Goal: Task Accomplishment & Management: Use online tool/utility

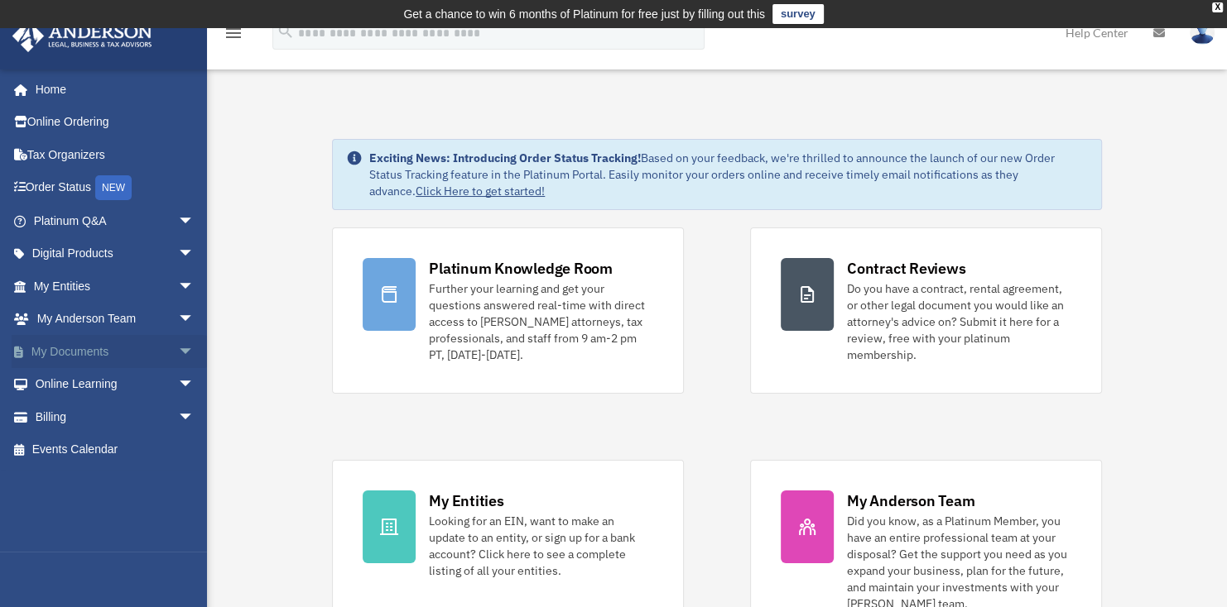
click at [178, 355] on span "arrow_drop_down" at bounding box center [194, 352] width 33 height 34
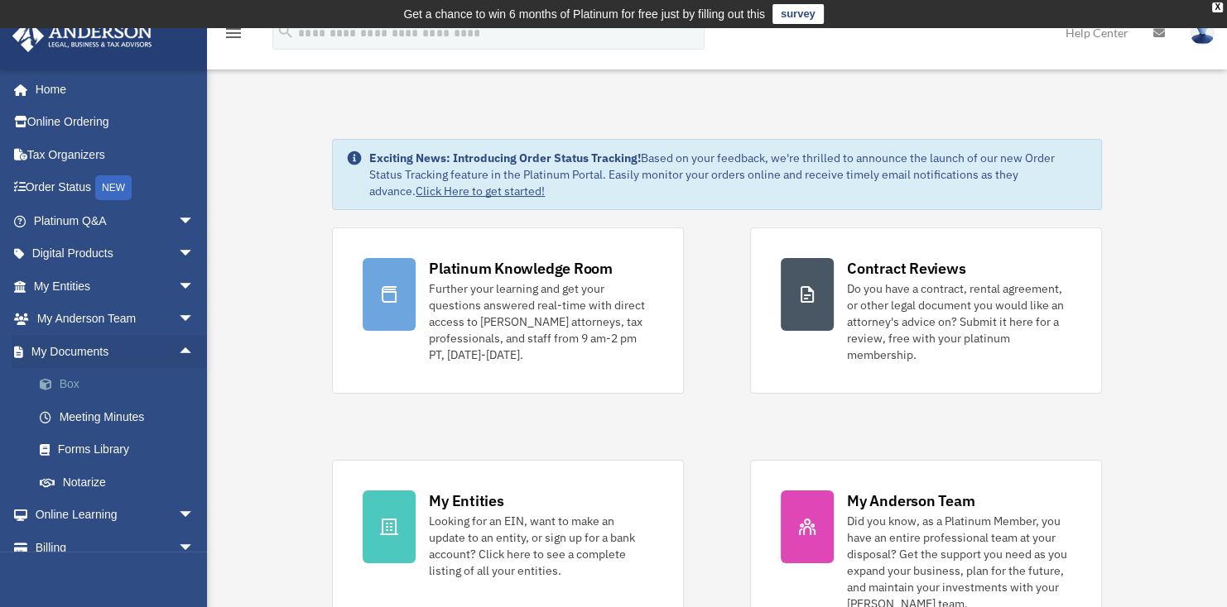
click at [85, 377] on link "Box" at bounding box center [121, 384] width 196 height 33
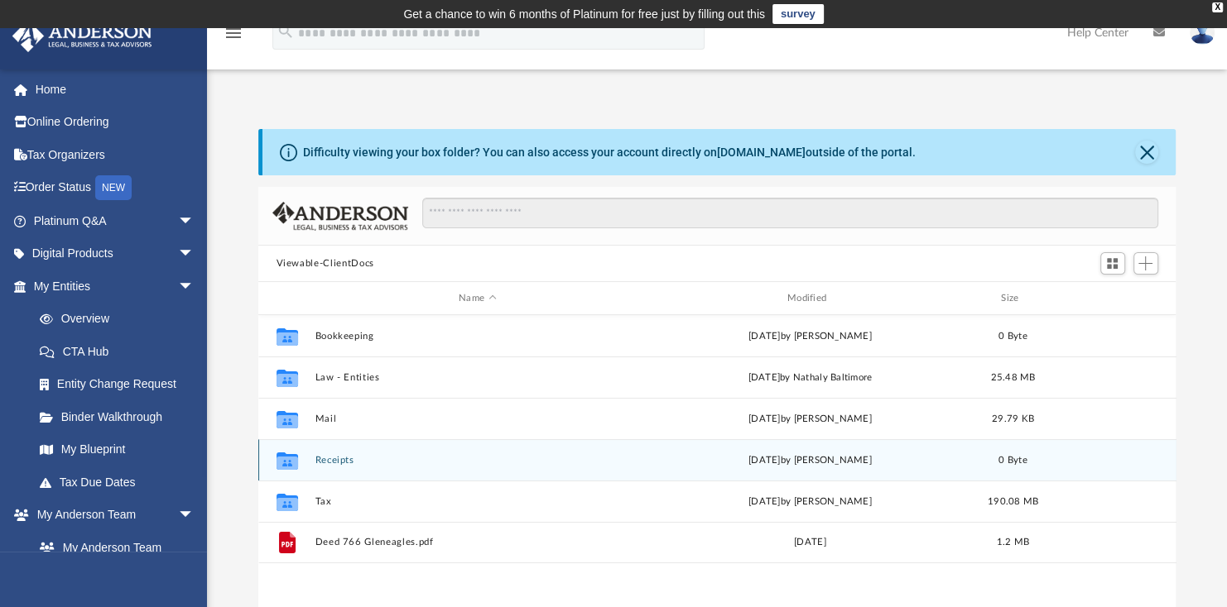
scroll to position [363, 904]
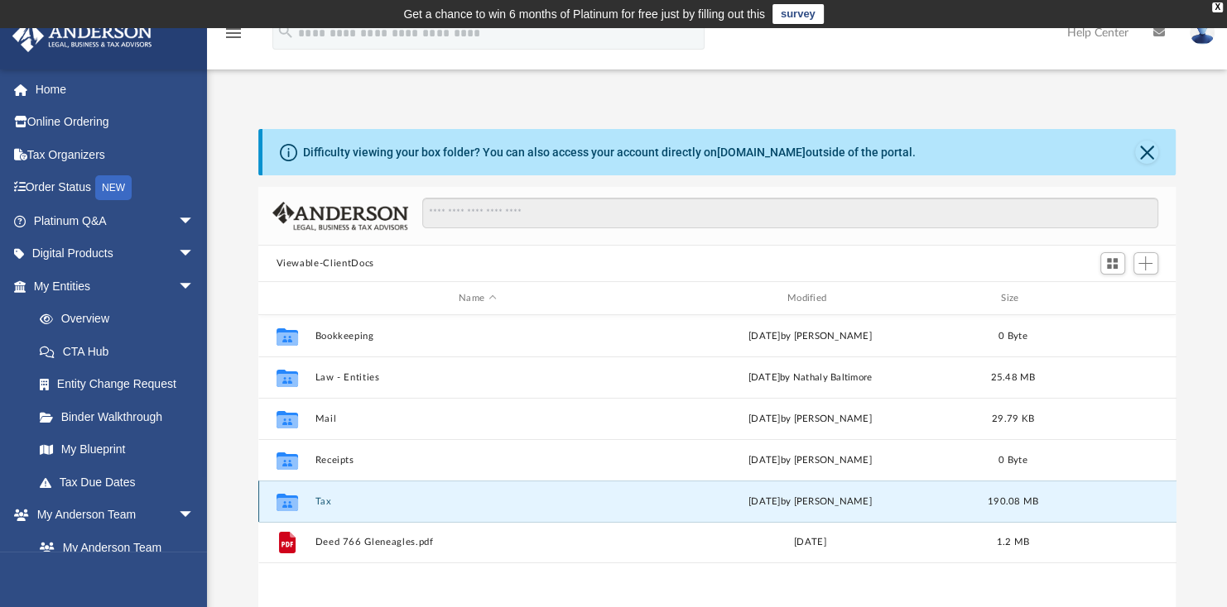
click at [322, 500] on button "Tax" at bounding box center [476, 502] width 325 height 11
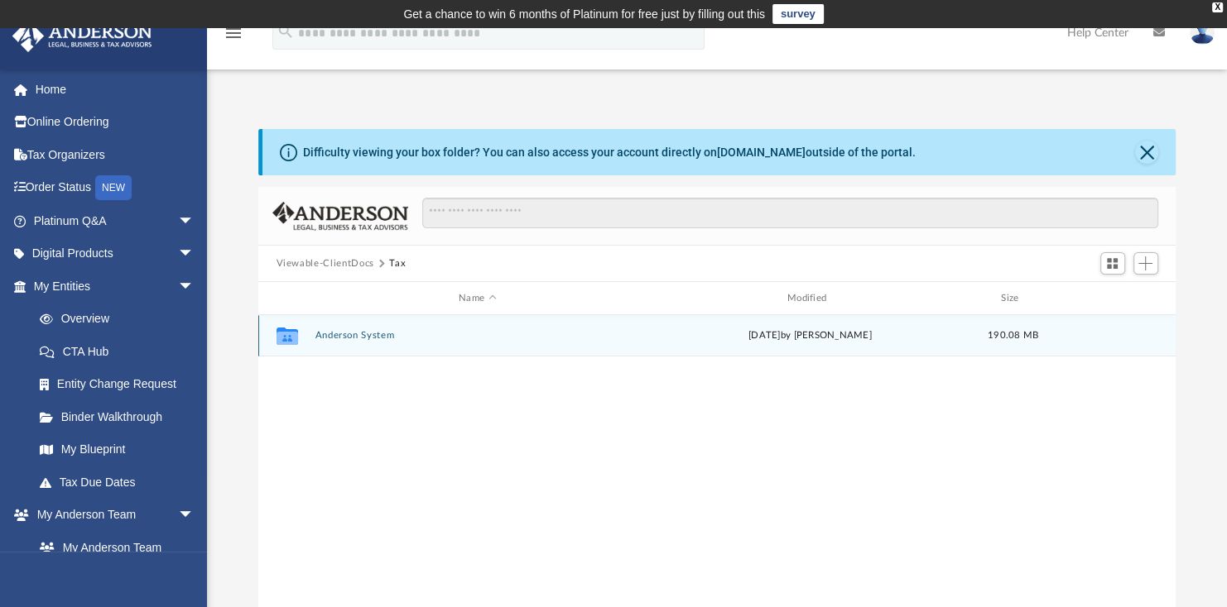
click at [350, 337] on button "Anderson System" at bounding box center [476, 335] width 325 height 11
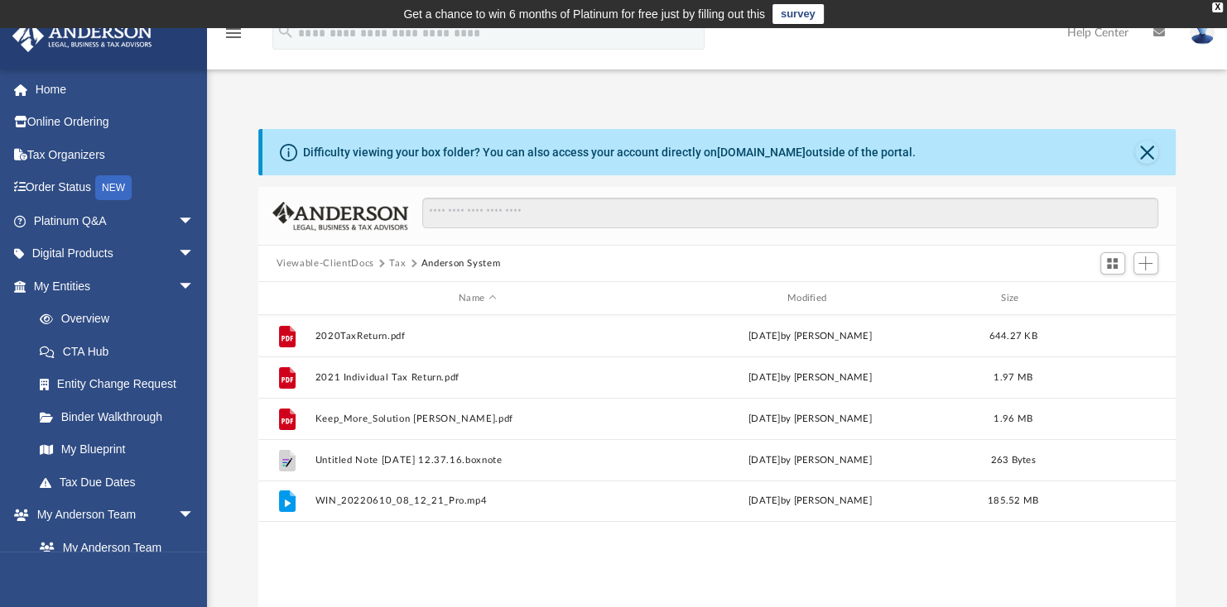
click at [398, 262] on button "Tax" at bounding box center [397, 264] width 17 height 15
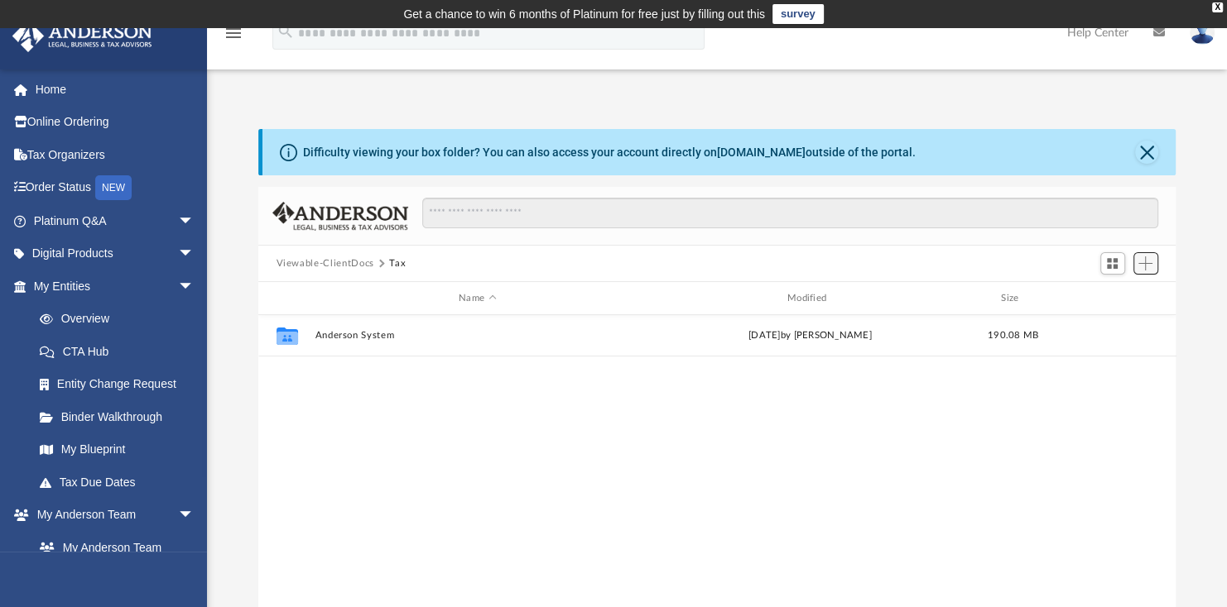
click at [1140, 265] on span "Add" at bounding box center [1145, 264] width 14 height 14
click at [1120, 276] on div at bounding box center [1128, 263] width 66 height 31
click at [1150, 260] on span "Add" at bounding box center [1145, 264] width 14 height 14
click at [1104, 295] on li "Upload" at bounding box center [1121, 295] width 53 height 17
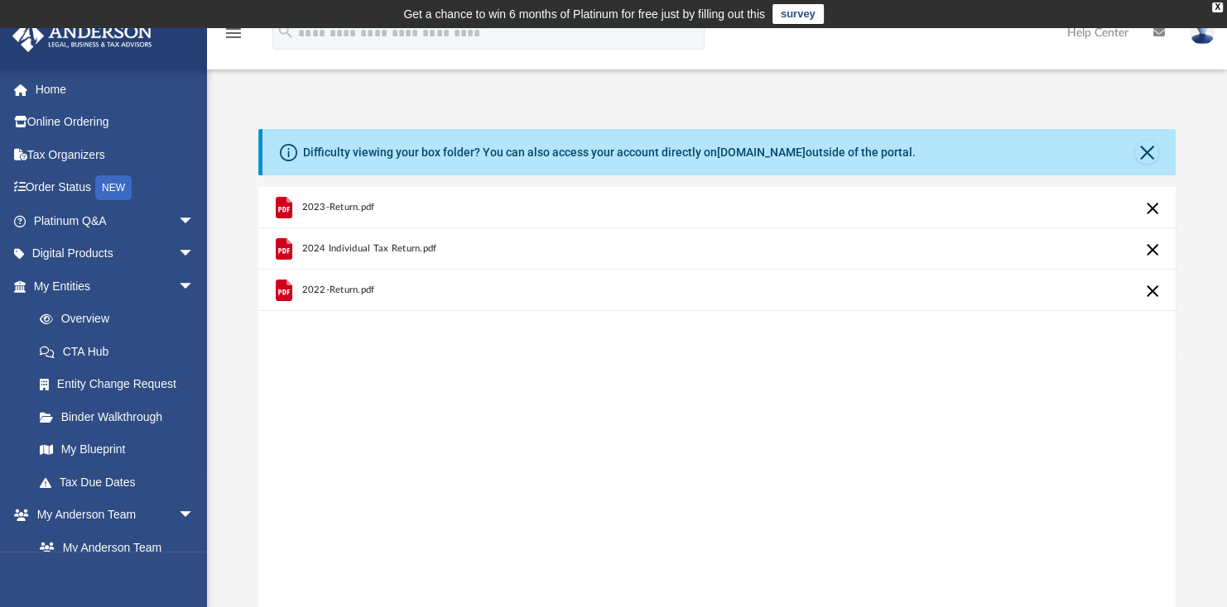
scroll to position [395, 0]
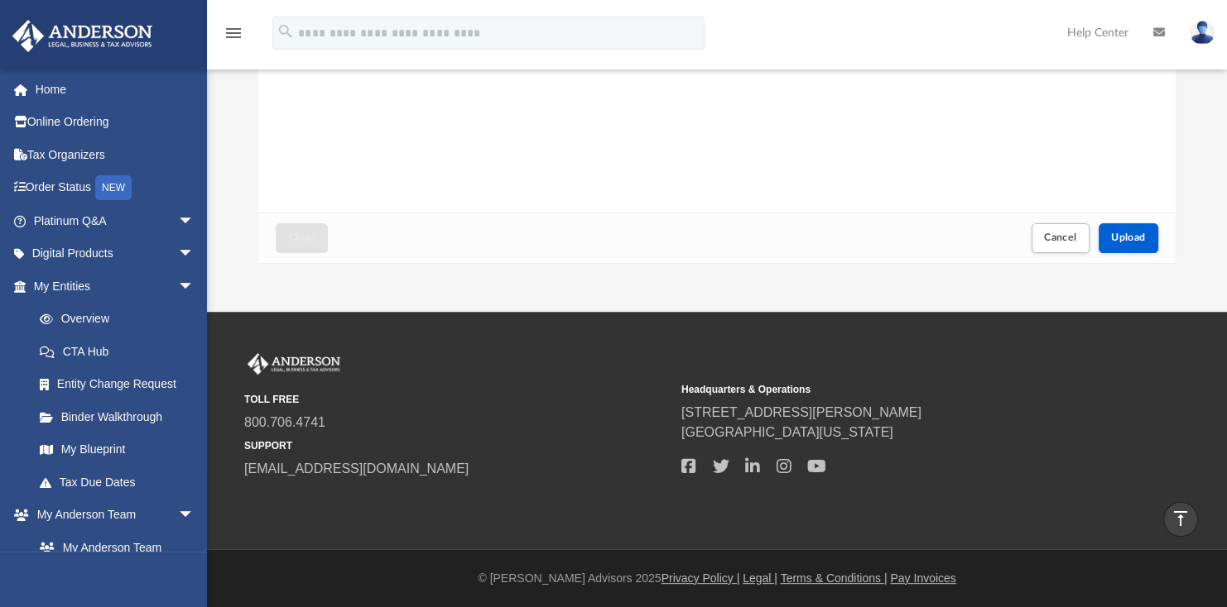
click at [1136, 255] on div "Close Cancel Upload" at bounding box center [717, 238] width 918 height 50
click at [1132, 246] on button "Upload" at bounding box center [1128, 237] width 60 height 29
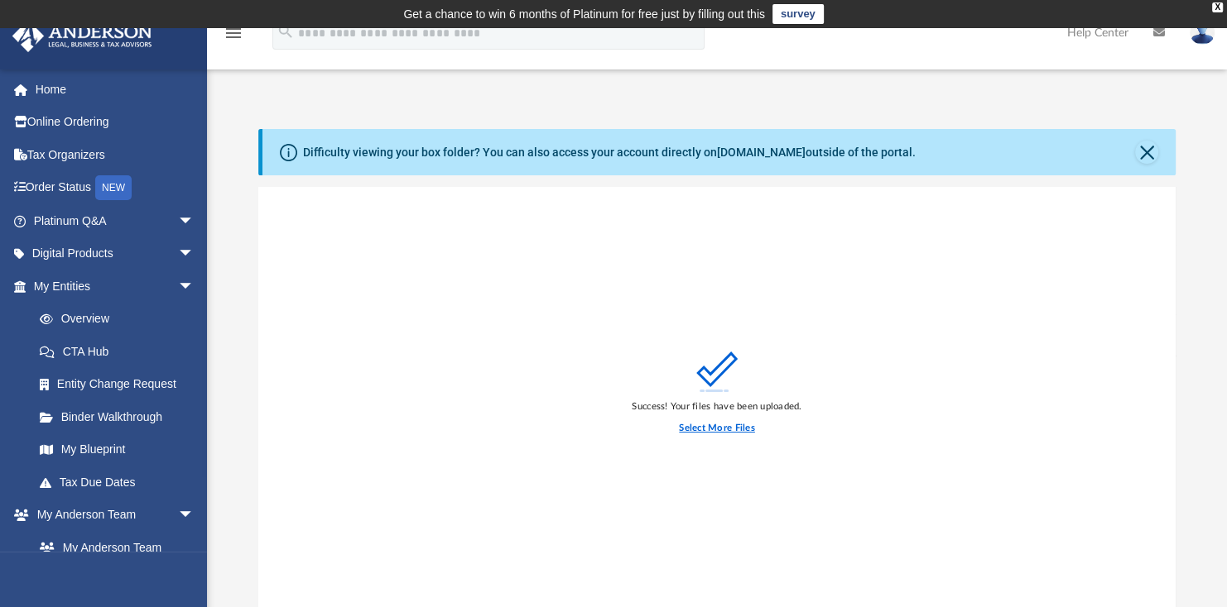
click at [727, 427] on label "Select More Files" at bounding box center [716, 428] width 75 height 15
click at [0, 0] on input "Select More Files" at bounding box center [0, 0] width 0 height 0
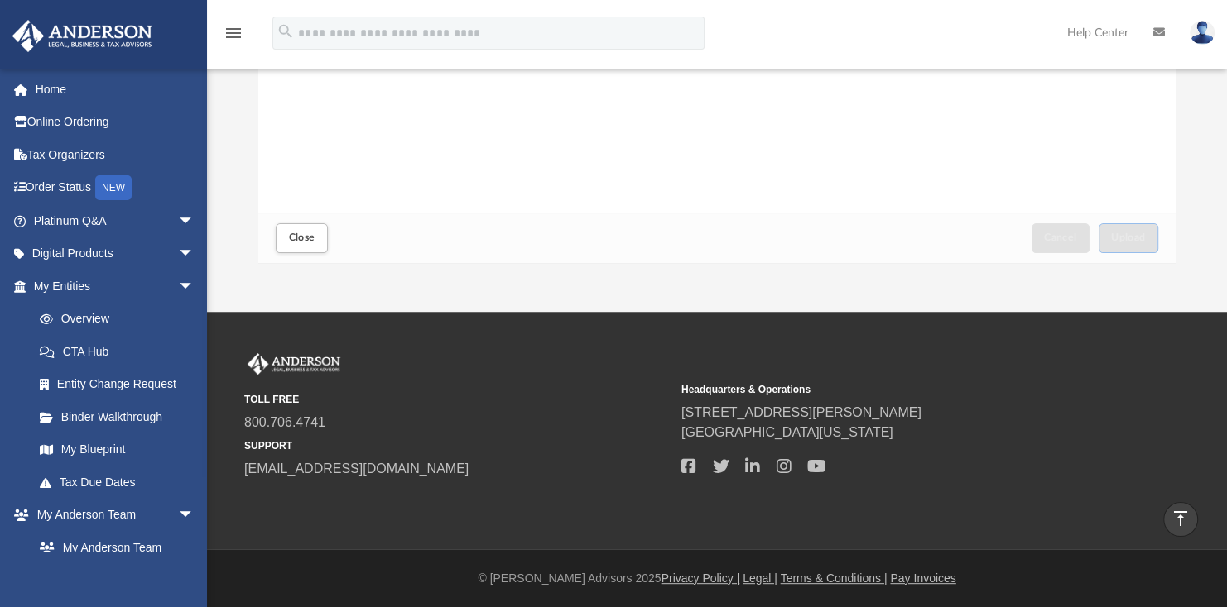
scroll to position [229, 0]
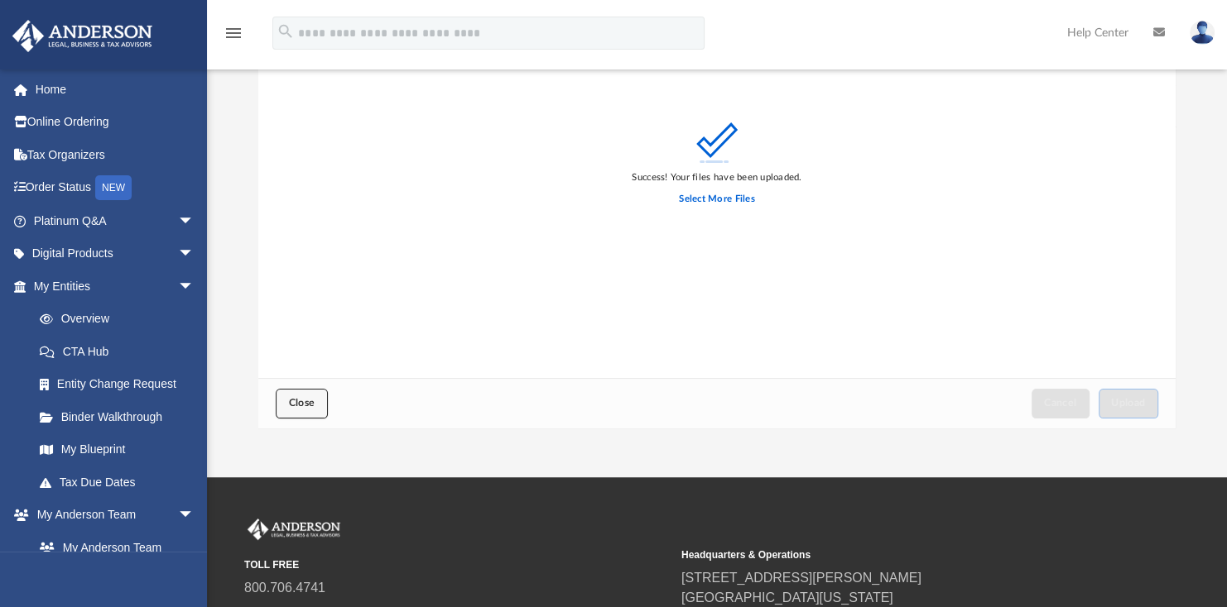
click at [311, 405] on span "Close" at bounding box center [301, 403] width 26 height 10
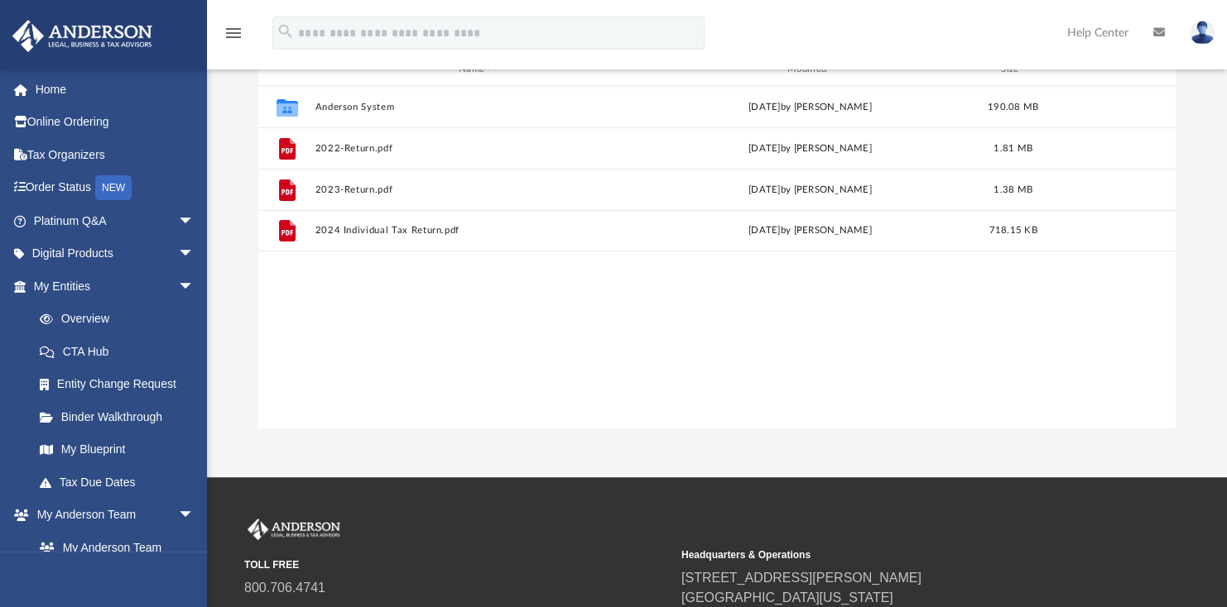
scroll to position [64, 0]
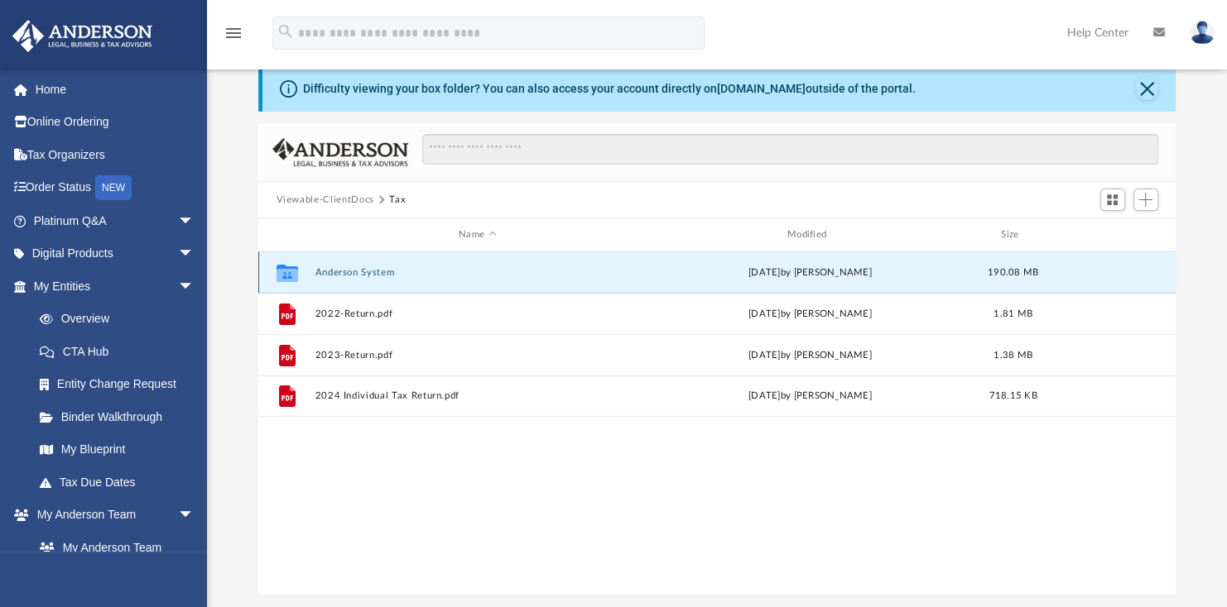
click at [353, 270] on button "Anderson System" at bounding box center [476, 272] width 325 height 11
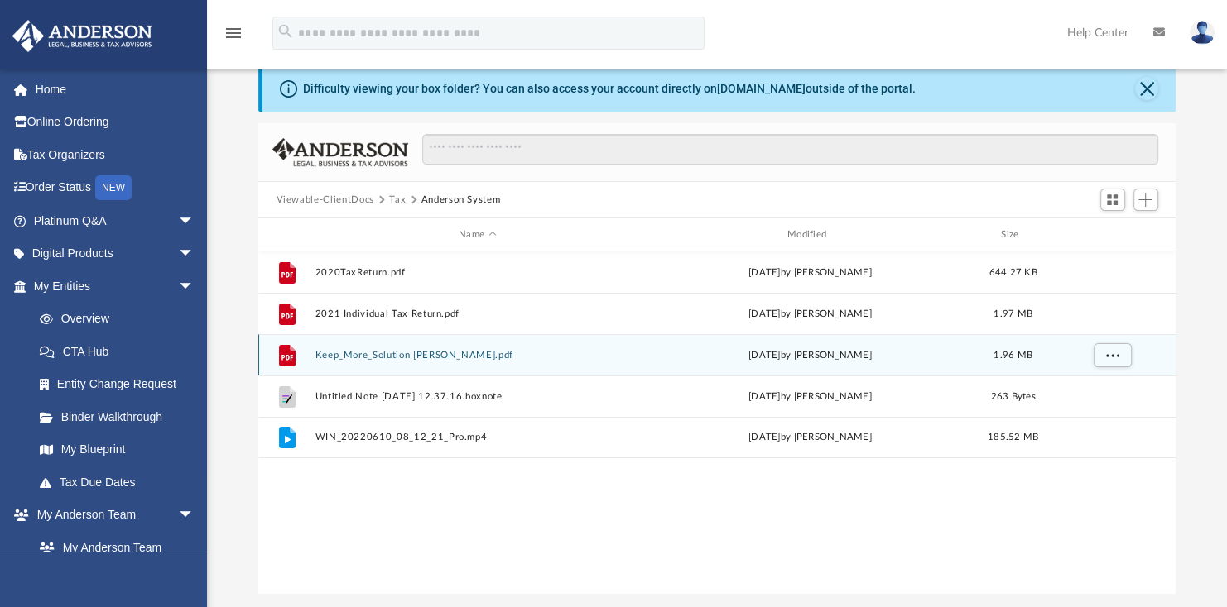
click at [420, 350] on button "Keep_More_Solution Justin Strait.pdf" at bounding box center [476, 355] width 325 height 11
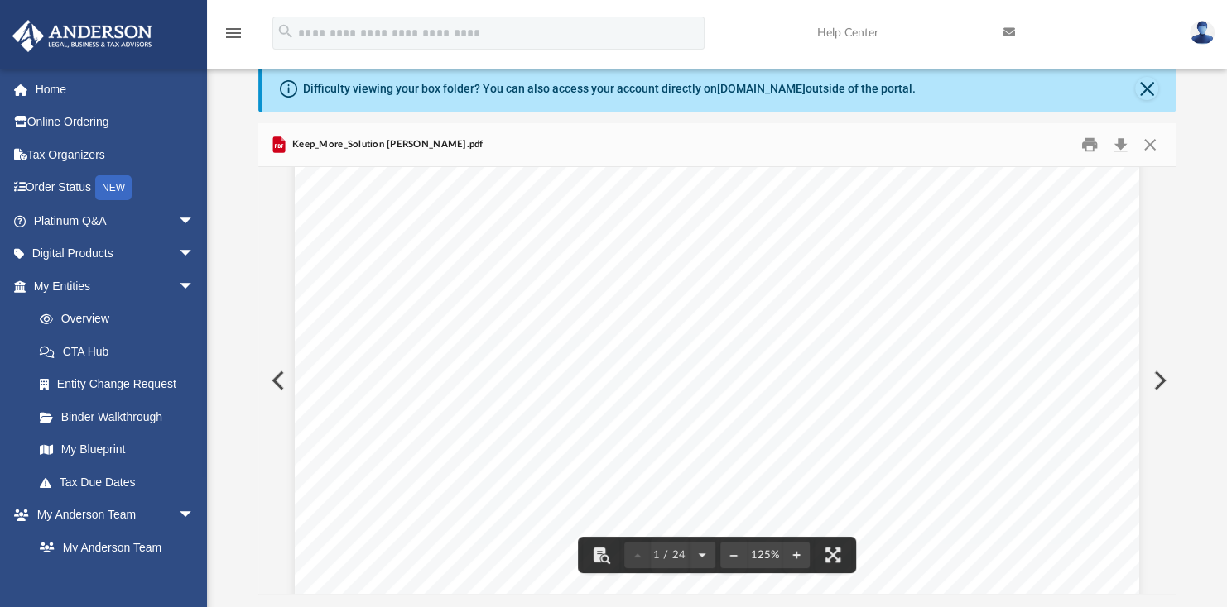
scroll to position [0, 0]
click at [1151, 149] on button "Close" at bounding box center [1150, 145] width 30 height 26
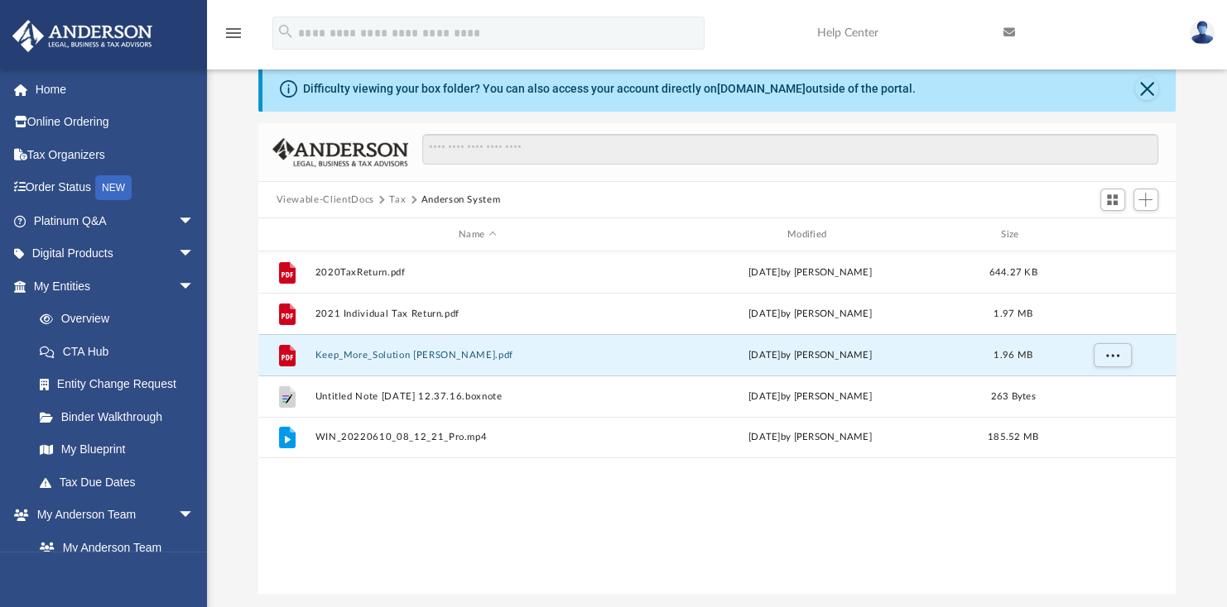
scroll to position [146, 0]
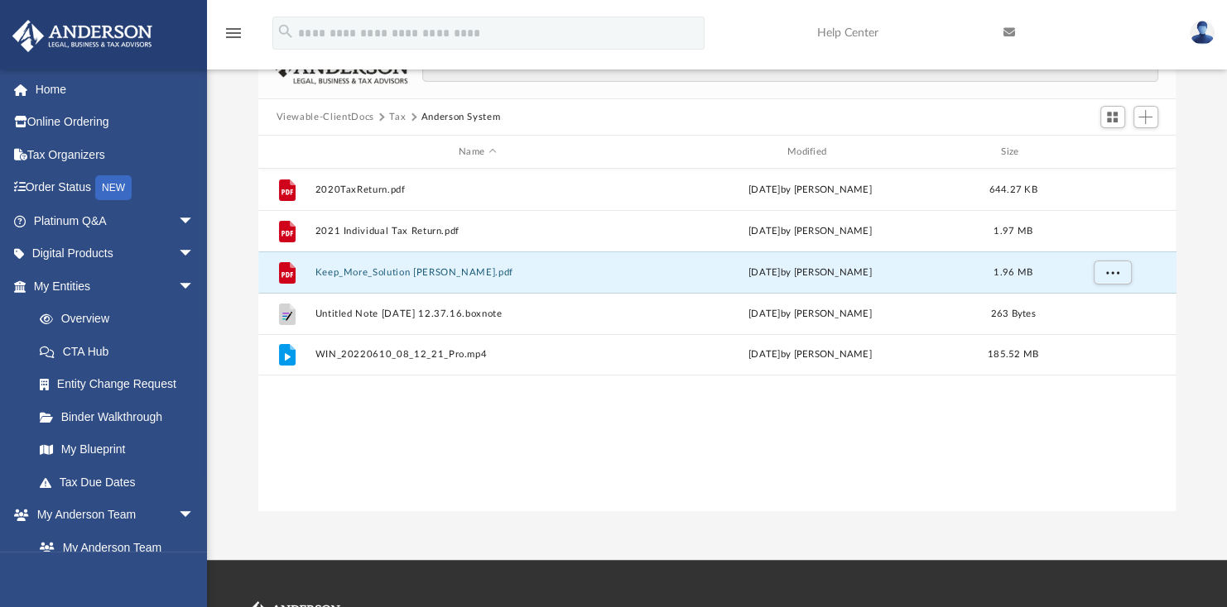
click at [423, 444] on div "File 2020TaxReturn.pdf Mon Feb 28 2022 by Justin Strait 644.27 KB File 2021 Ind…" at bounding box center [717, 340] width 918 height 343
click at [425, 437] on div "File 2020TaxReturn.pdf Mon Feb 28 2022 by Justin Strait 644.27 KB File 2021 Ind…" at bounding box center [717, 340] width 918 height 343
click at [394, 113] on button "Tax" at bounding box center [397, 117] width 17 height 15
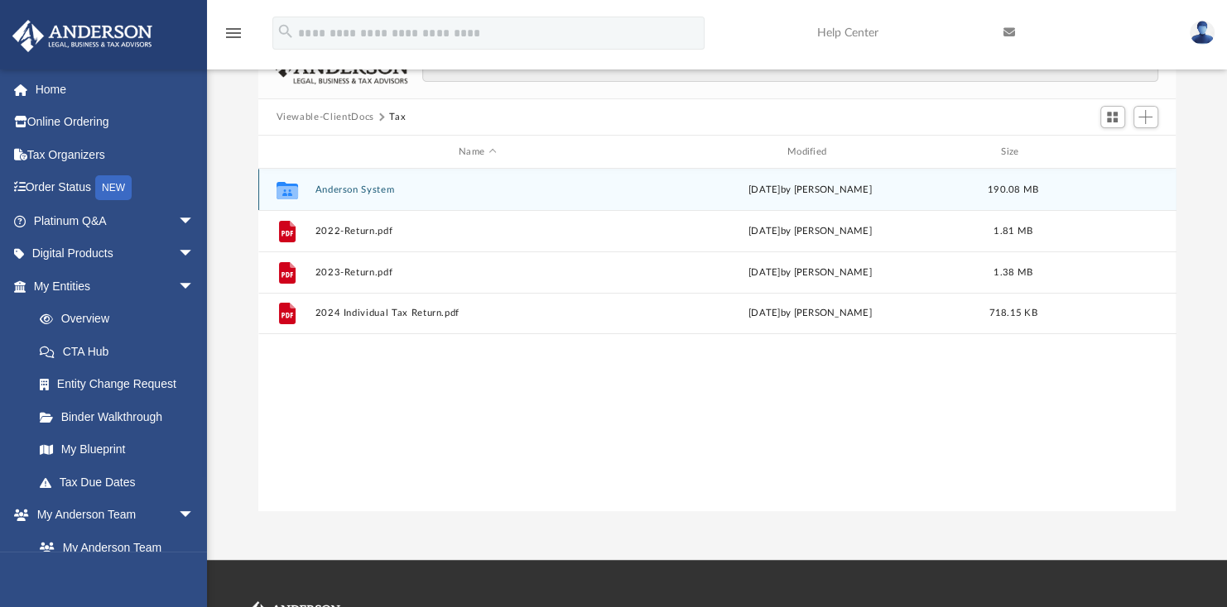
click at [365, 194] on button "Anderson System" at bounding box center [476, 190] width 325 height 11
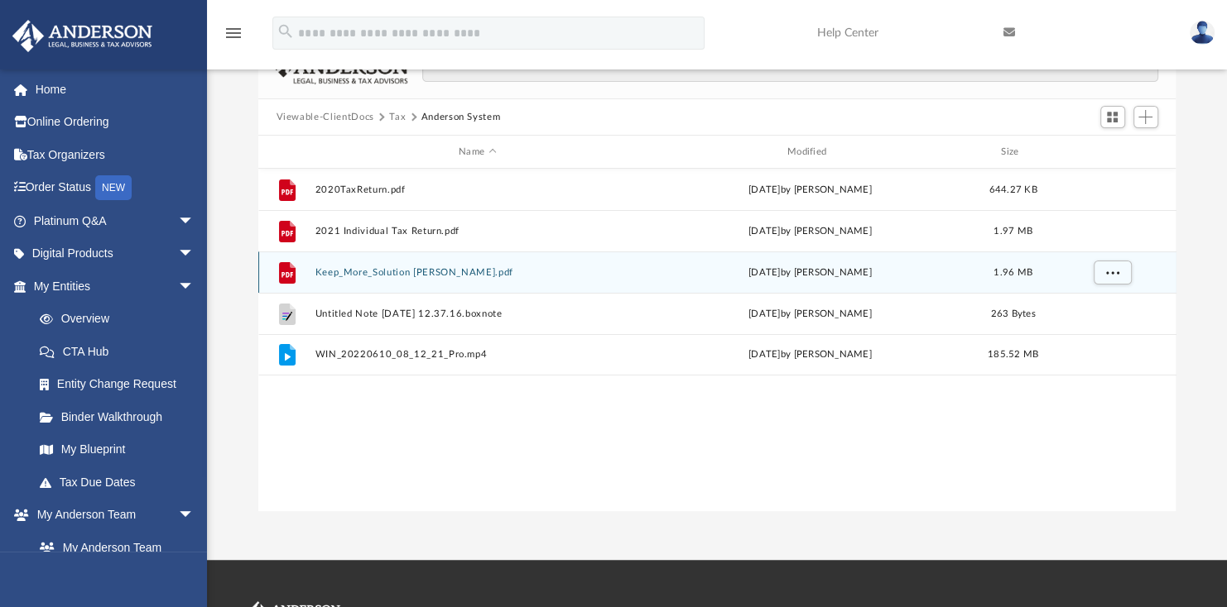
click at [377, 272] on button "Keep_More_Solution Justin Strait.pdf" at bounding box center [476, 272] width 325 height 11
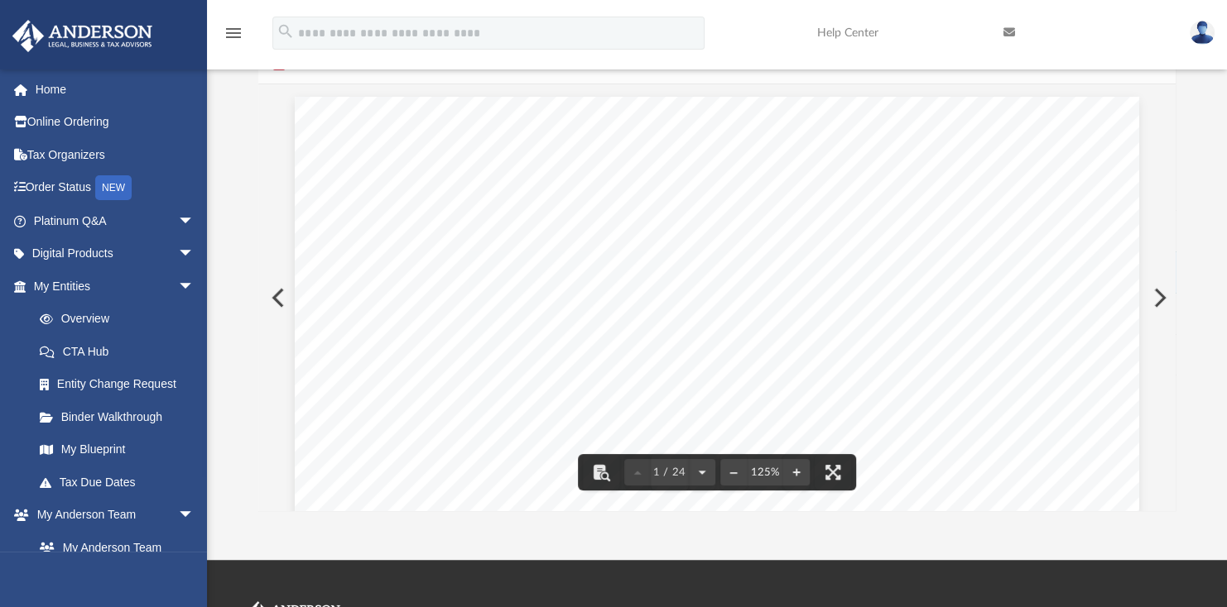
scroll to position [0, 0]
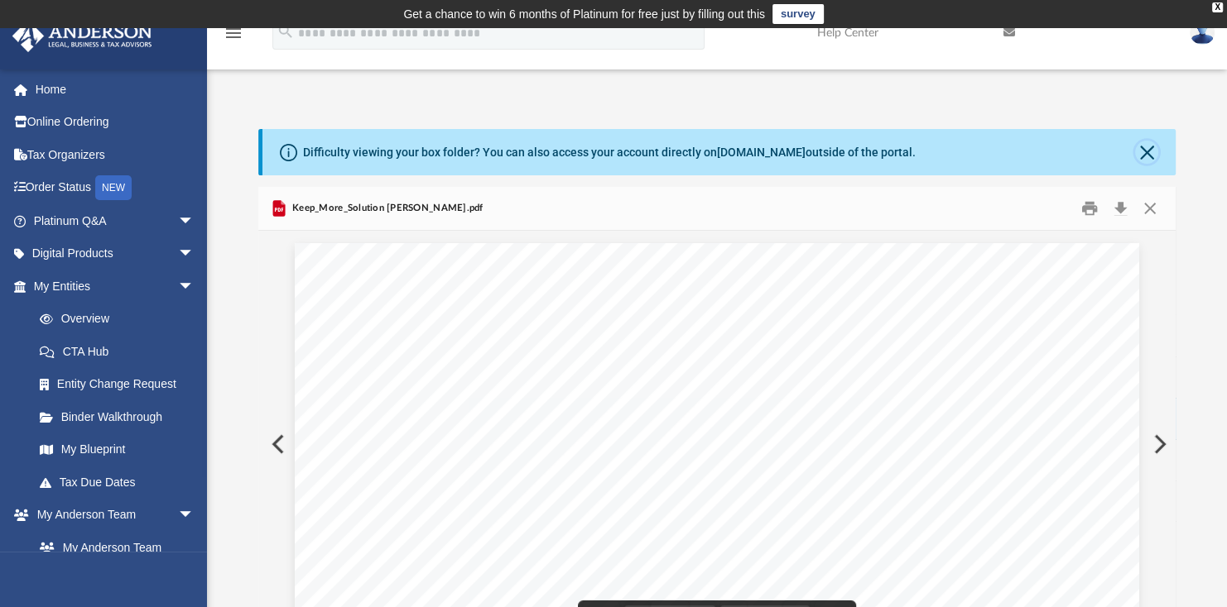
click at [1151, 151] on button "Close" at bounding box center [1146, 152] width 23 height 23
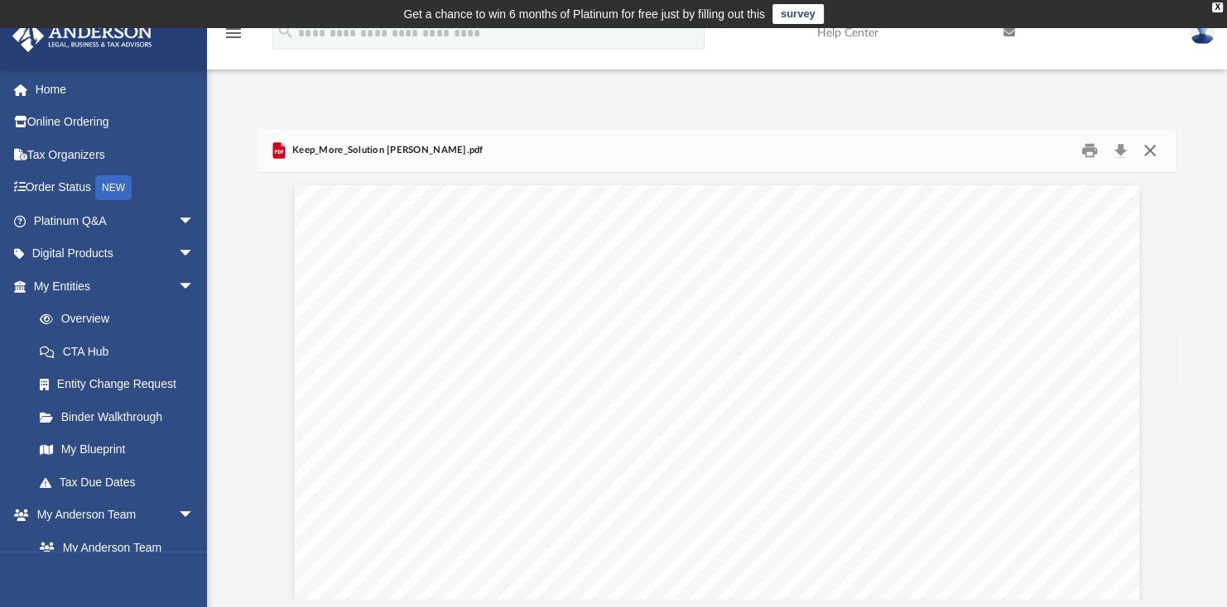
click at [1151, 156] on button "Close" at bounding box center [1150, 151] width 30 height 26
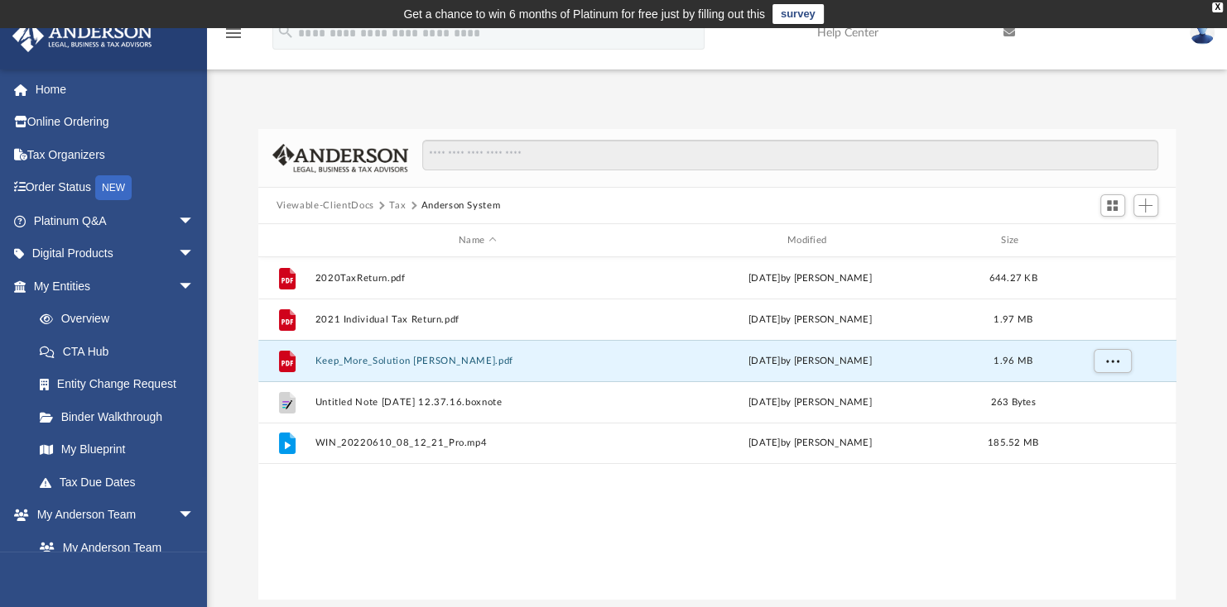
click at [241, 305] on div "Difficulty viewing your box folder? You can also access your account directly o…" at bounding box center [717, 364] width 1020 height 471
click at [627, 521] on div "File 2020TaxReturn.pdf Mon Feb 28 2022 by Justin Strait 644.27 KB File 2021 Ind…" at bounding box center [717, 428] width 918 height 343
click at [417, 593] on div "File 2020TaxReturn.pdf Mon Feb 28 2022 by Justin Strait 644.27 KB File 2021 Ind…" at bounding box center [717, 428] width 918 height 343
click at [91, 453] on link "My Blueprint" at bounding box center [121, 450] width 196 height 33
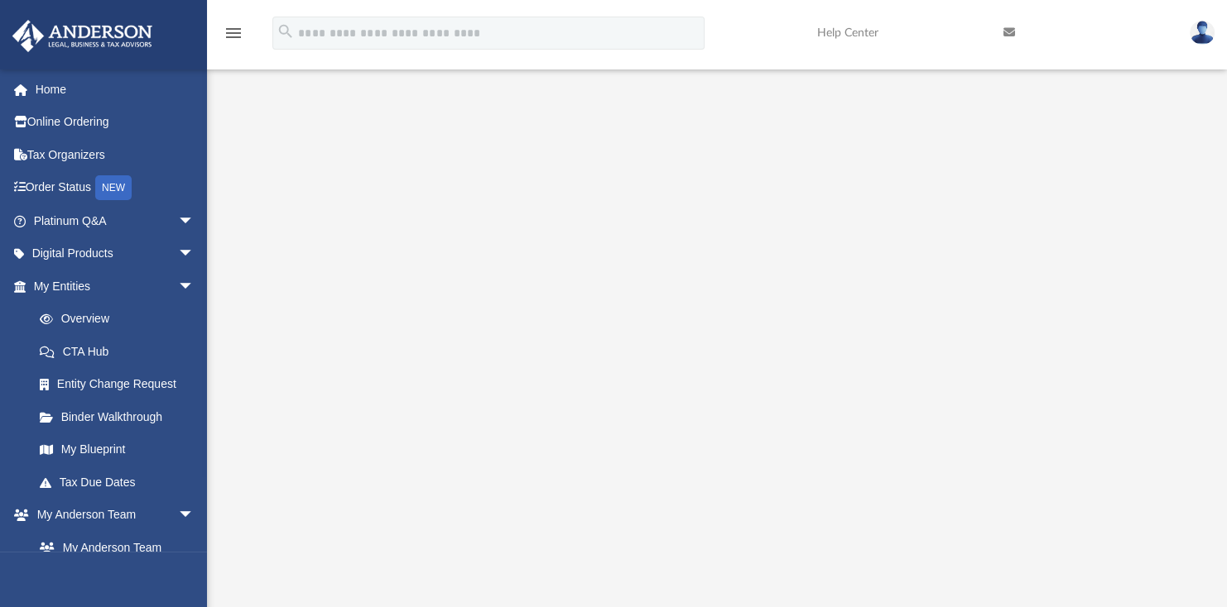
scroll to position [83, 0]
click at [66, 216] on link "Platinum Q&A arrow_drop_down" at bounding box center [116, 220] width 208 height 33
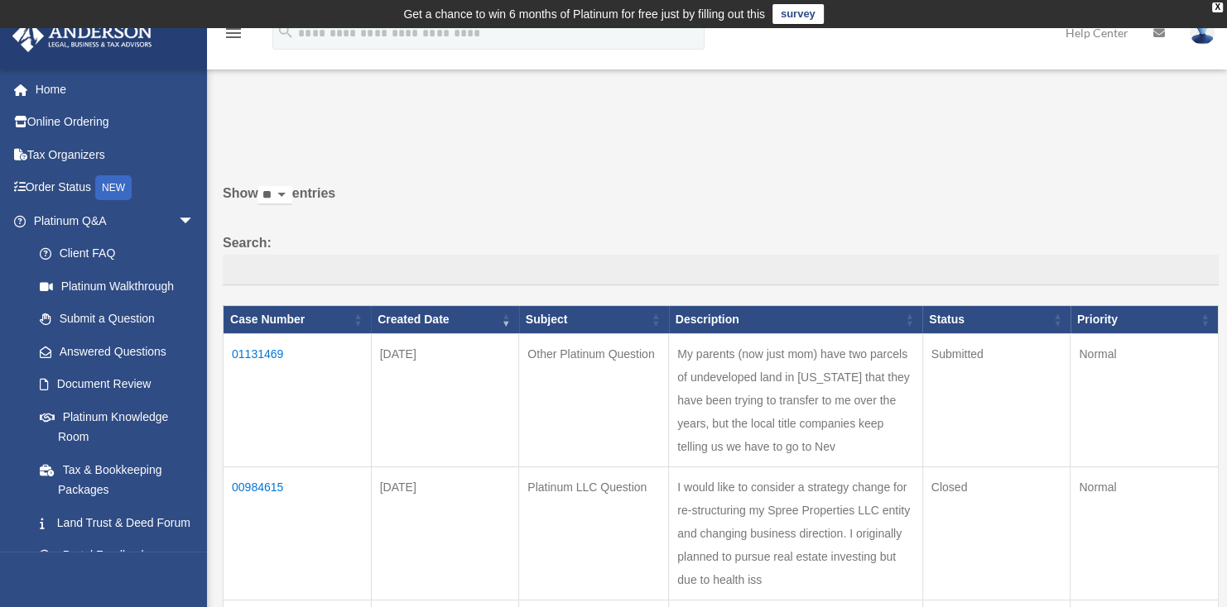
click at [385, 144] on p at bounding box center [714, 137] width 1007 height 23
click at [78, 87] on link "Home" at bounding box center [116, 89] width 208 height 33
click at [80, 131] on link "Online Ordering" at bounding box center [116, 122] width 208 height 33
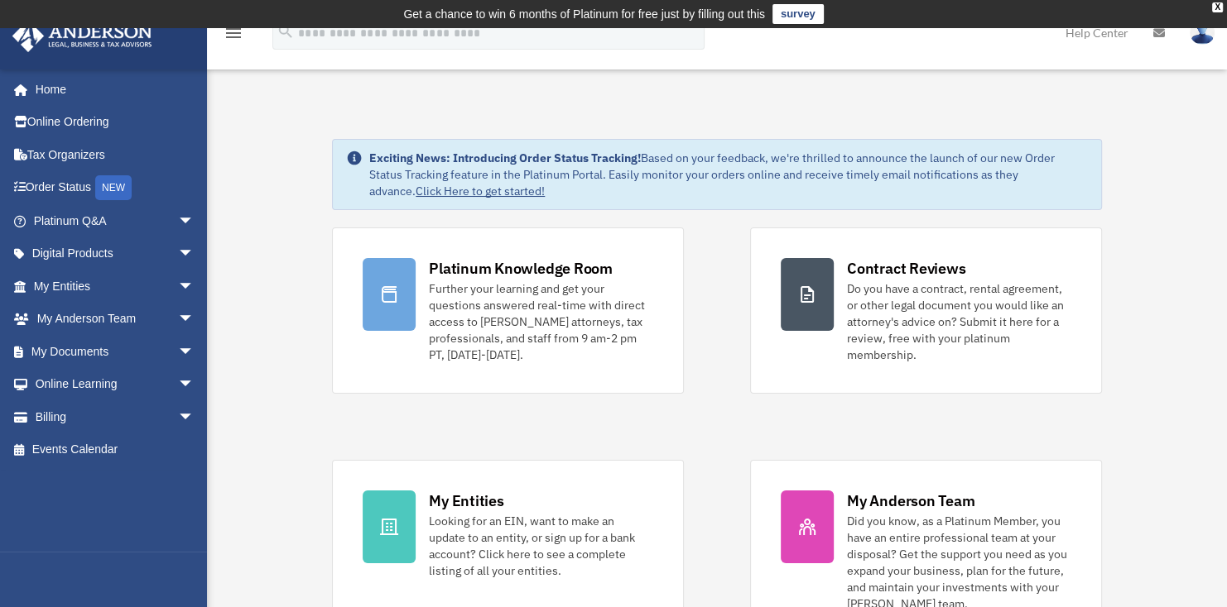
scroll to position [166, 0]
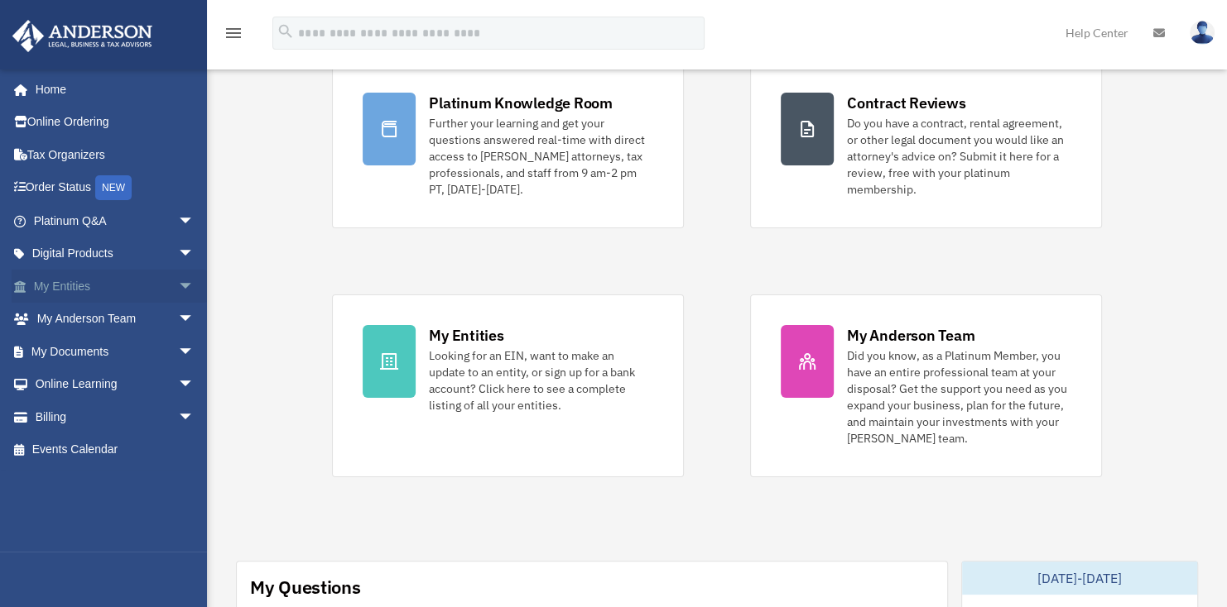
click at [178, 286] on span "arrow_drop_down" at bounding box center [194, 287] width 33 height 34
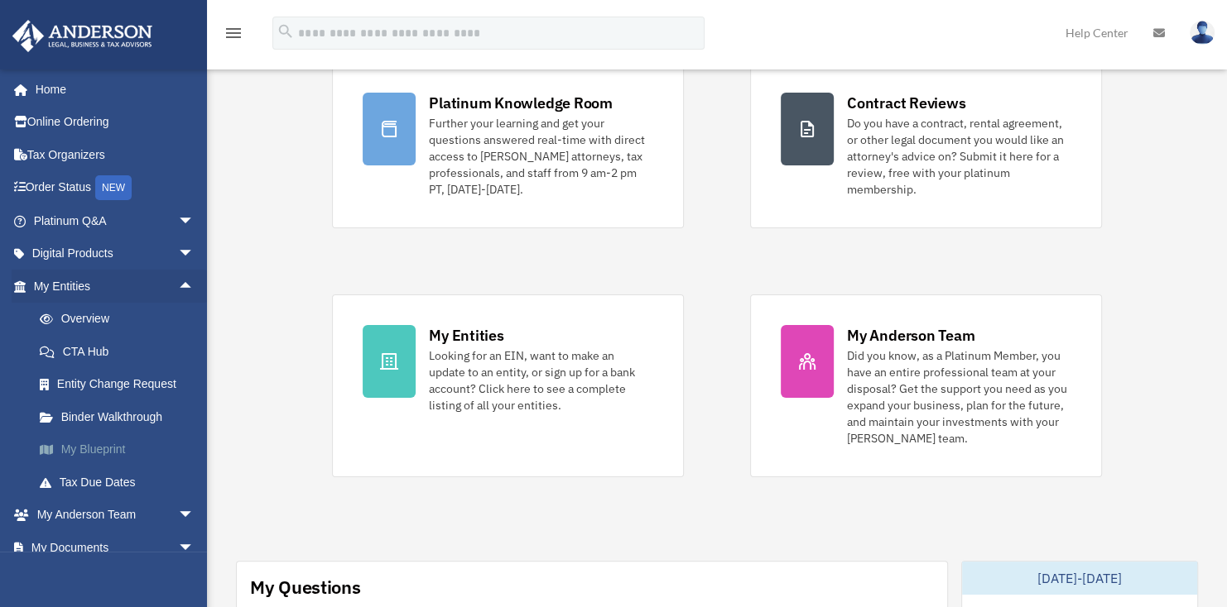
click at [70, 439] on link "My Blueprint" at bounding box center [121, 450] width 196 height 33
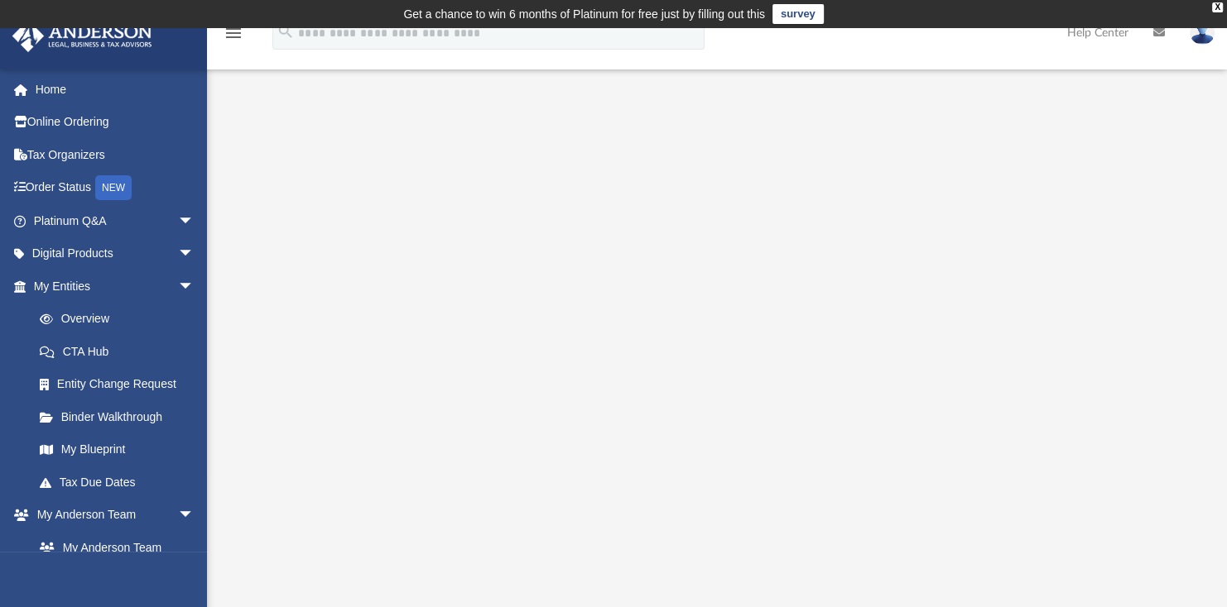
scroll to position [83, 0]
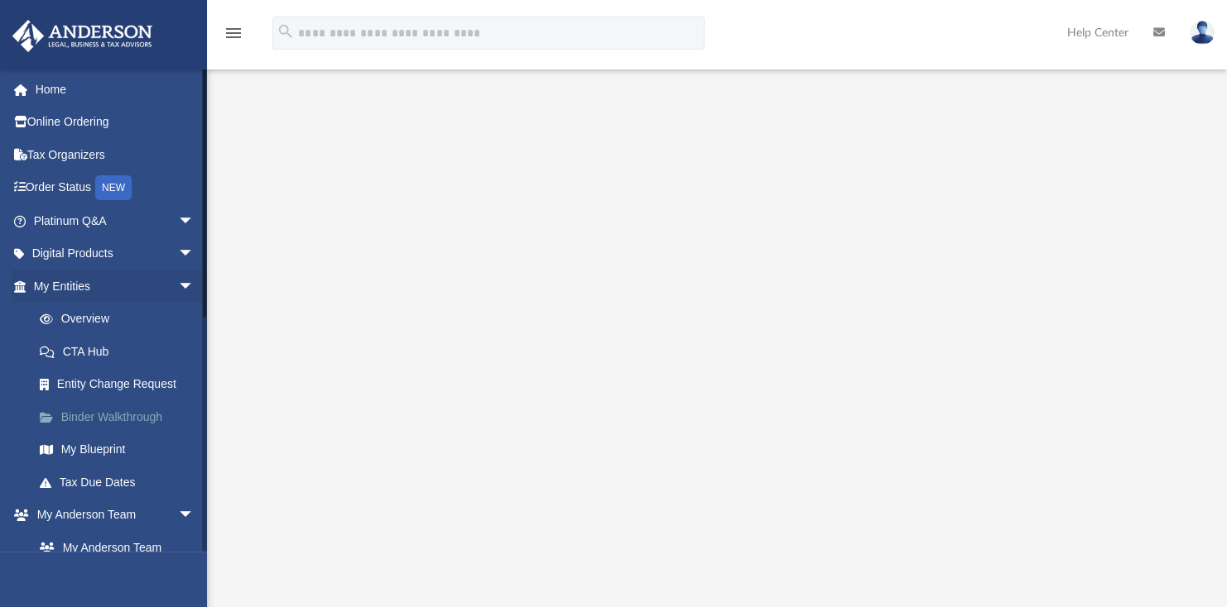
click at [70, 420] on link "Binder Walkthrough" at bounding box center [121, 417] width 196 height 33
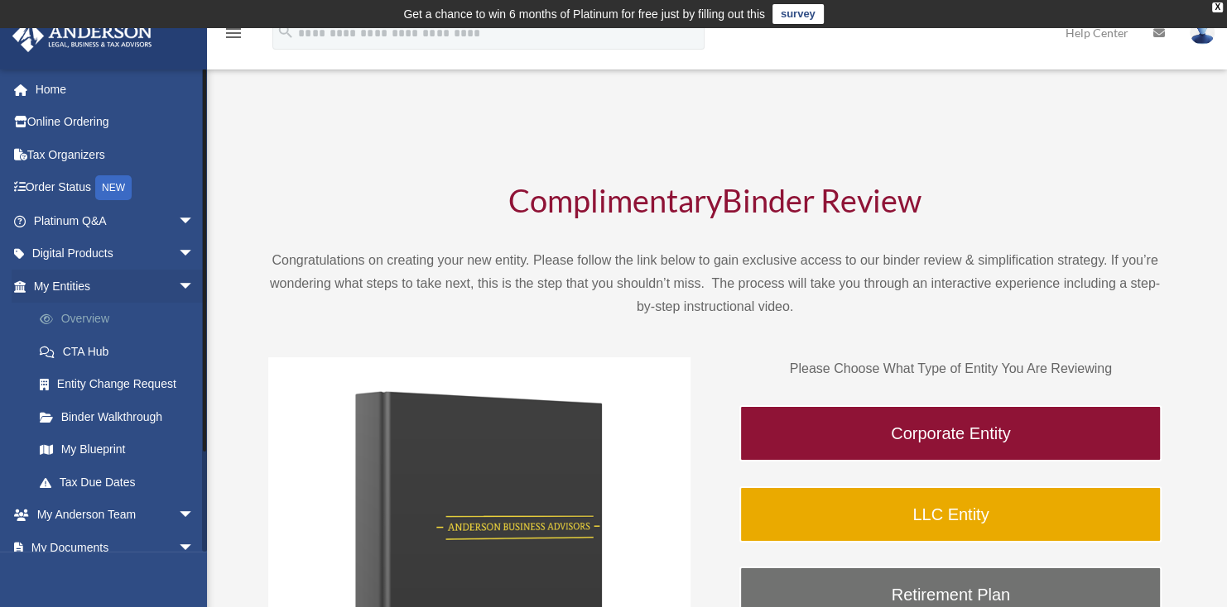
click at [93, 318] on link "Overview" at bounding box center [121, 319] width 196 height 33
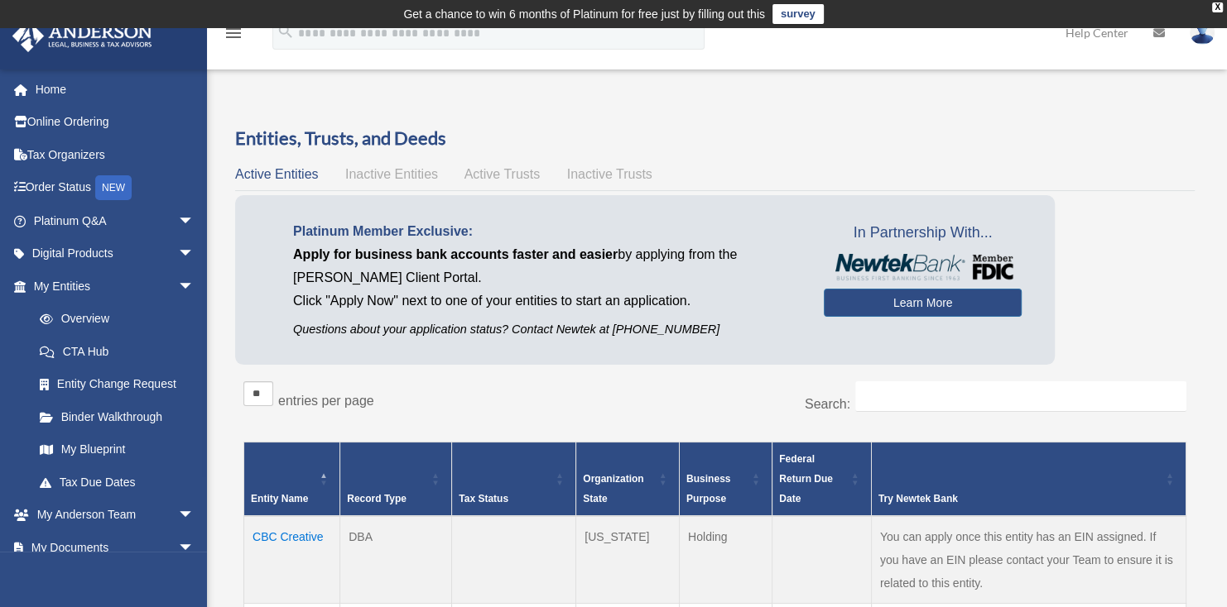
click at [396, 173] on span "Inactive Entities" at bounding box center [391, 174] width 93 height 14
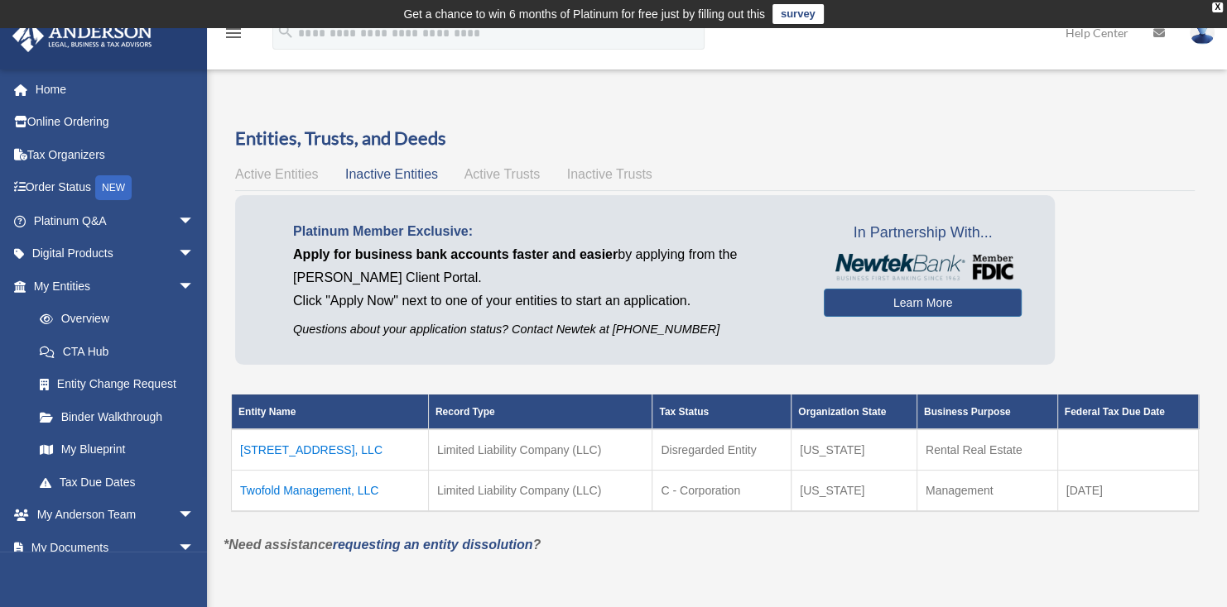
click at [298, 485] on td "Twofold Management, LLC" at bounding box center [330, 490] width 197 height 41
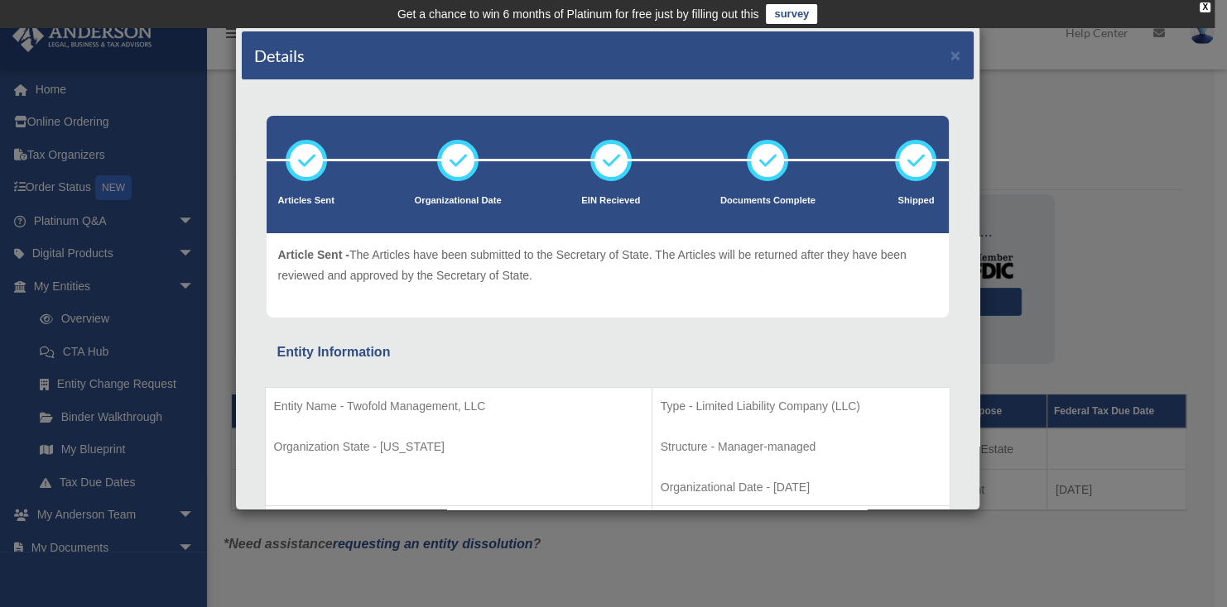
click at [935, 55] on div "Details ×" at bounding box center [608, 55] width 732 height 49
click at [950, 56] on button "×" at bounding box center [955, 54] width 11 height 17
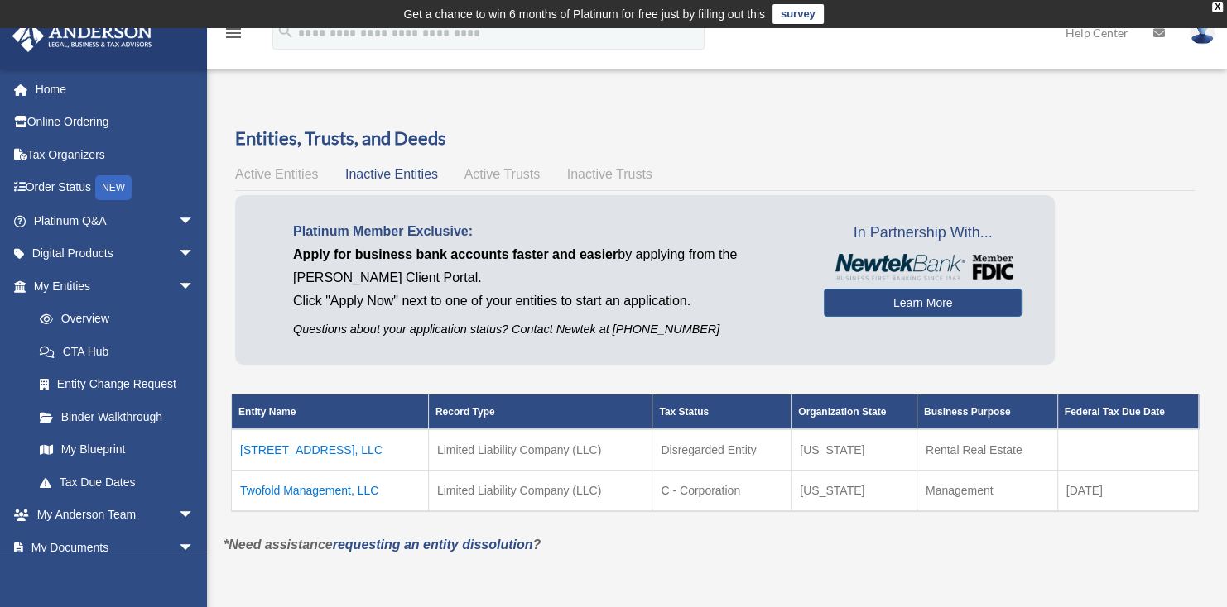
click at [514, 174] on span "Active Trusts" at bounding box center [502, 174] width 76 height 14
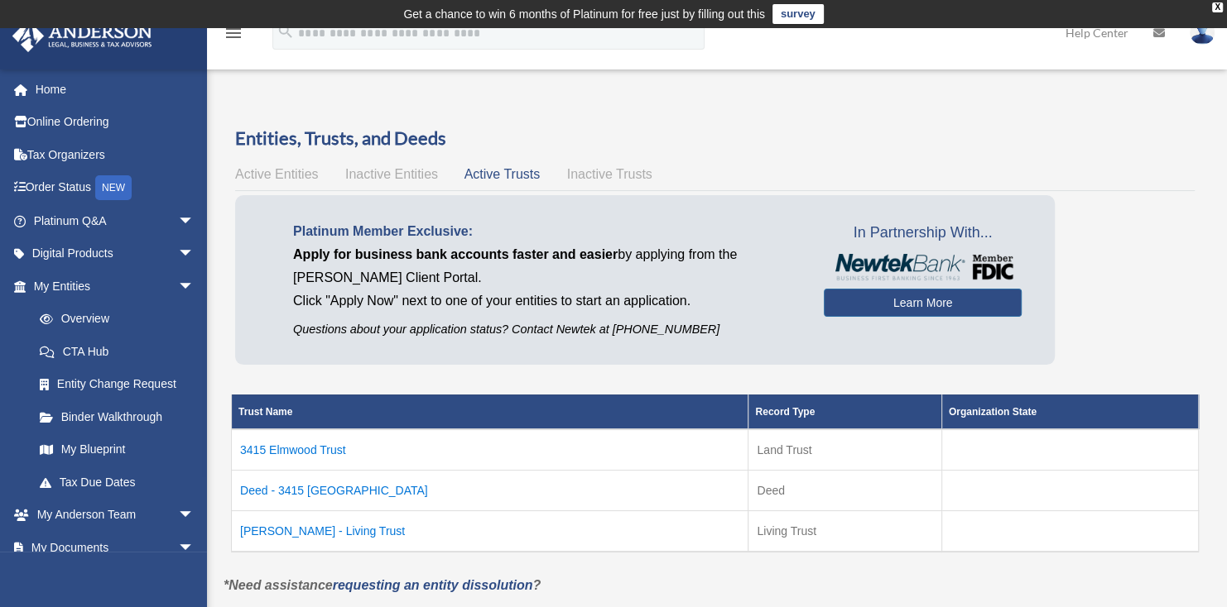
scroll to position [166, 0]
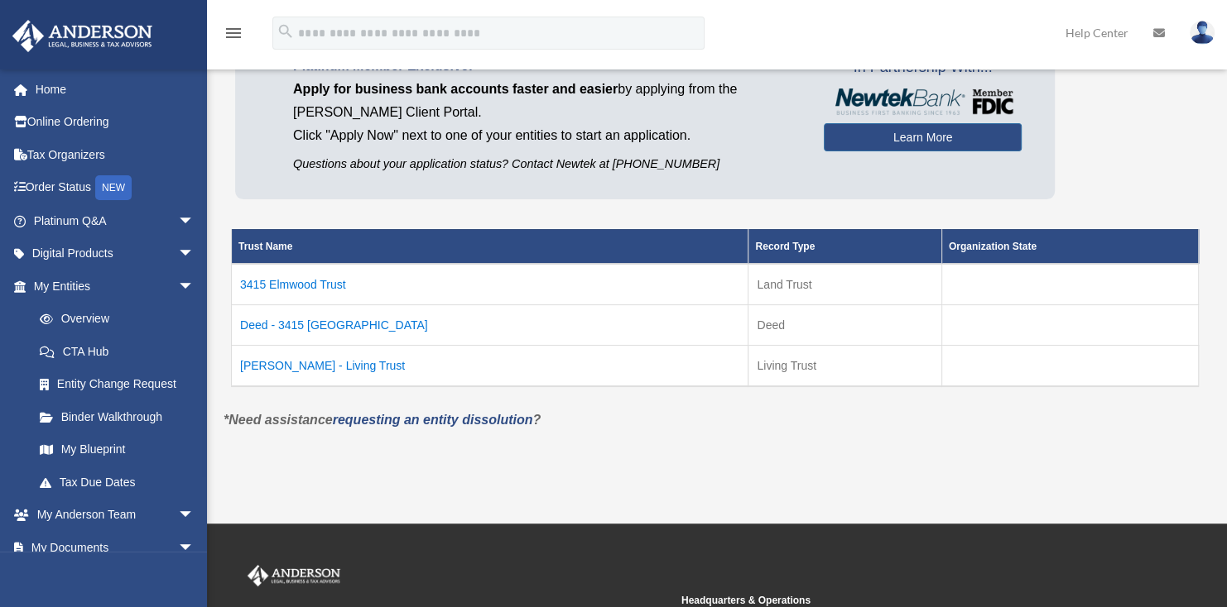
click at [327, 367] on td "Justin M Strait - Living Trust" at bounding box center [490, 365] width 516 height 41
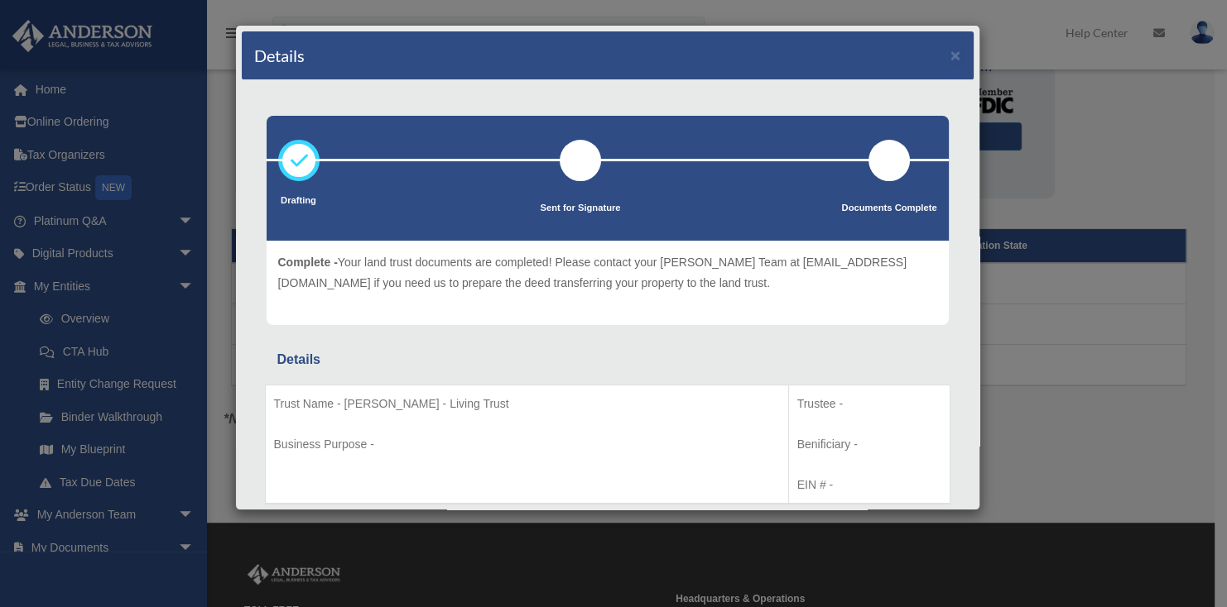
click at [935, 57] on div "Details ×" at bounding box center [608, 55] width 732 height 49
click at [950, 55] on button "×" at bounding box center [955, 54] width 11 height 17
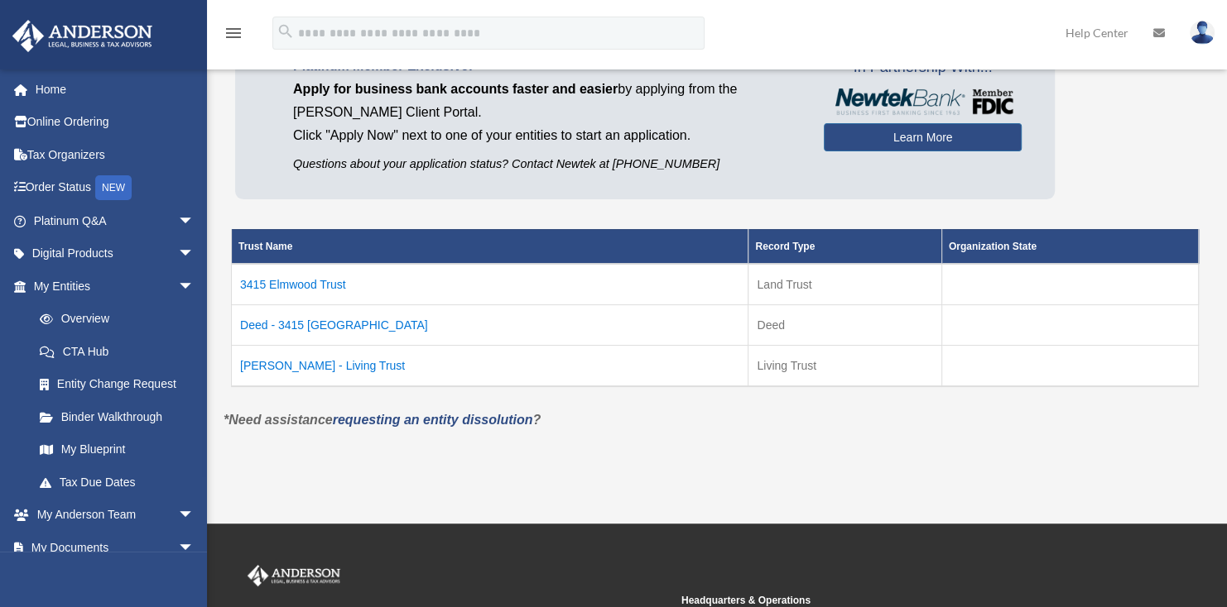
click at [296, 283] on td "3415 Elmwood Trust" at bounding box center [490, 284] width 516 height 41
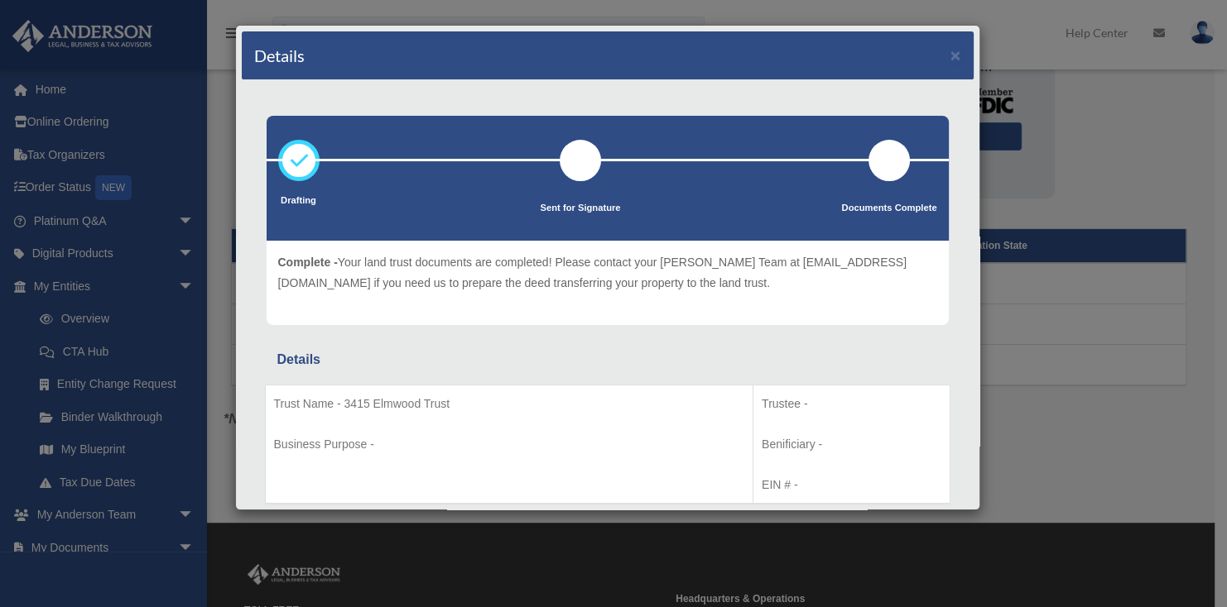
scroll to position [0, 0]
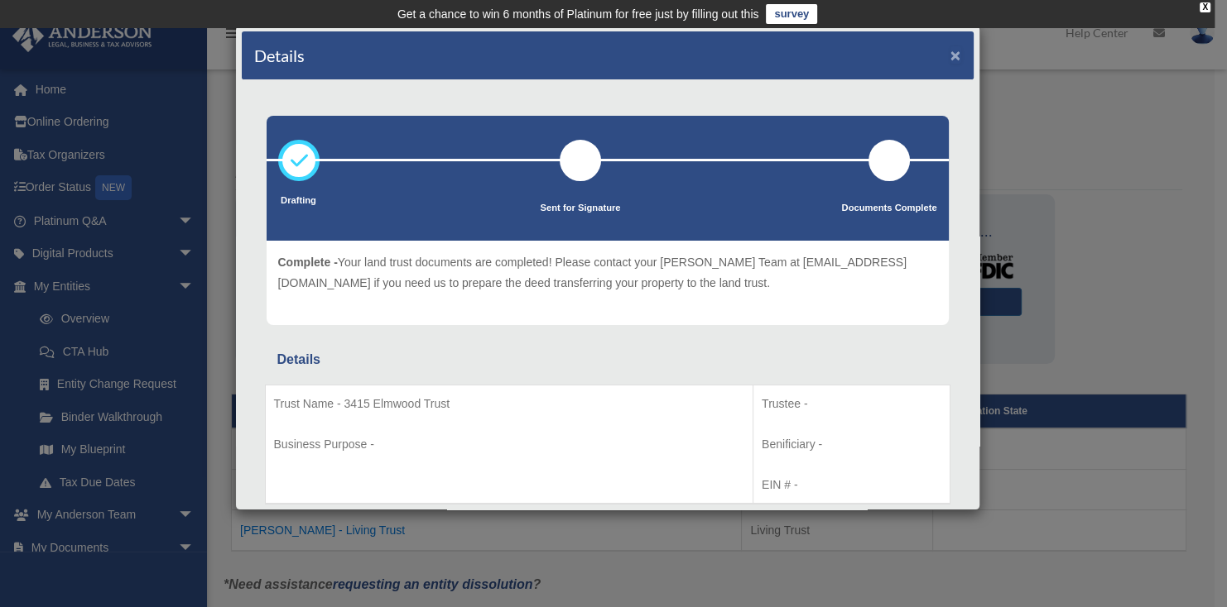
click at [950, 55] on button "×" at bounding box center [955, 54] width 11 height 17
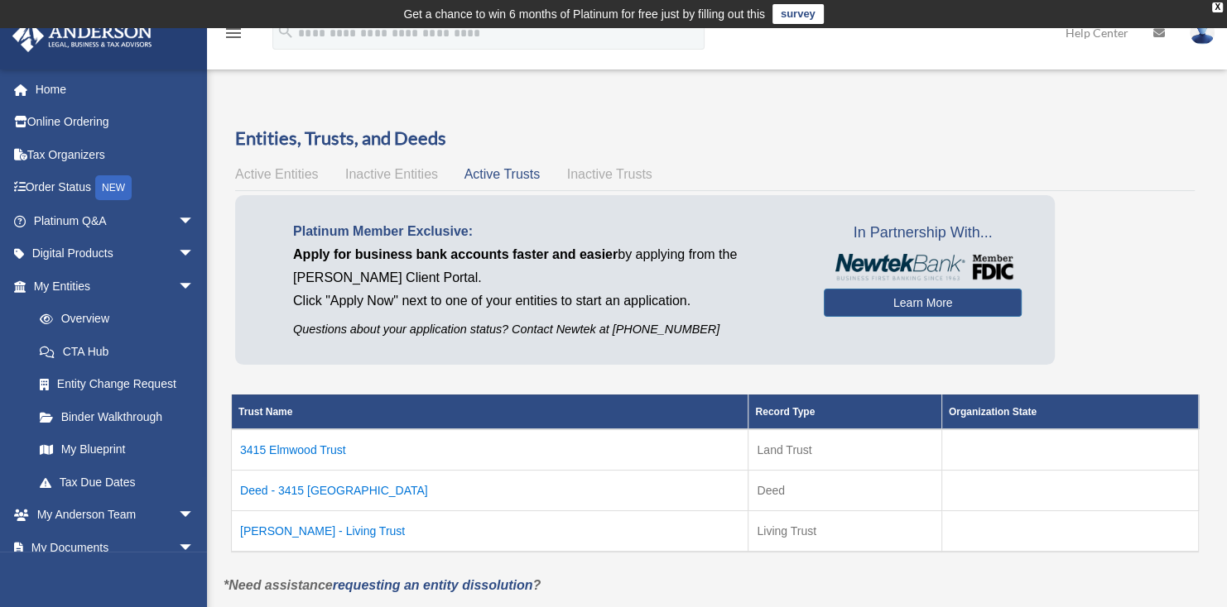
click at [331, 483] on td "Deed - 3415 Elmwood" at bounding box center [490, 490] width 516 height 41
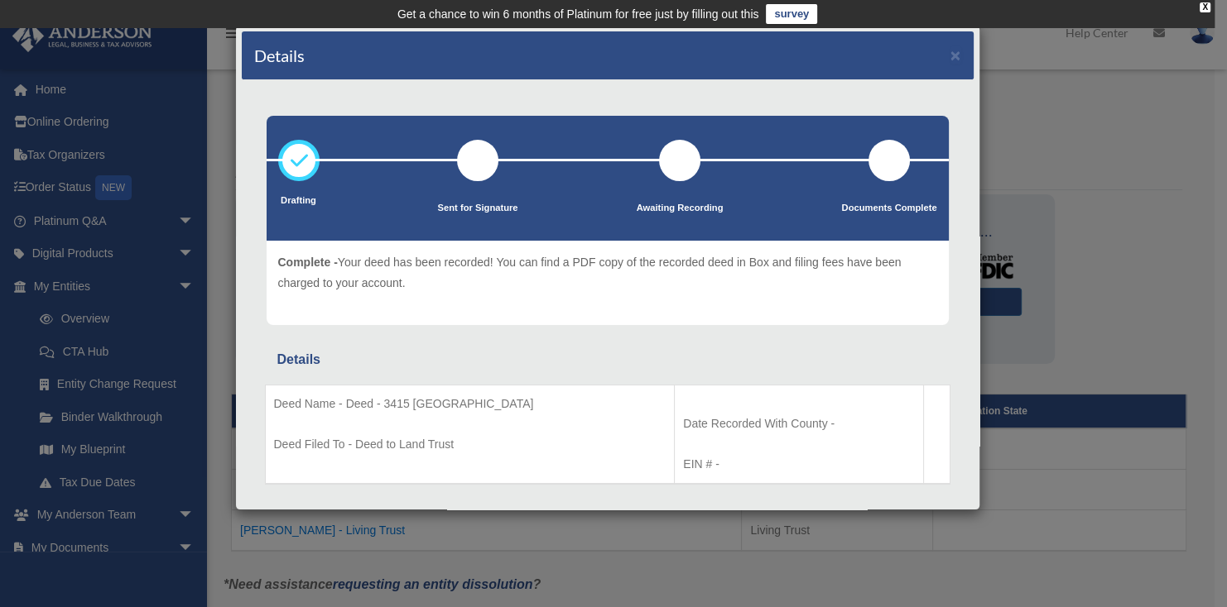
click at [953, 56] on div "Details ×" at bounding box center [608, 55] width 732 height 49
click at [950, 46] on button "×" at bounding box center [955, 54] width 11 height 17
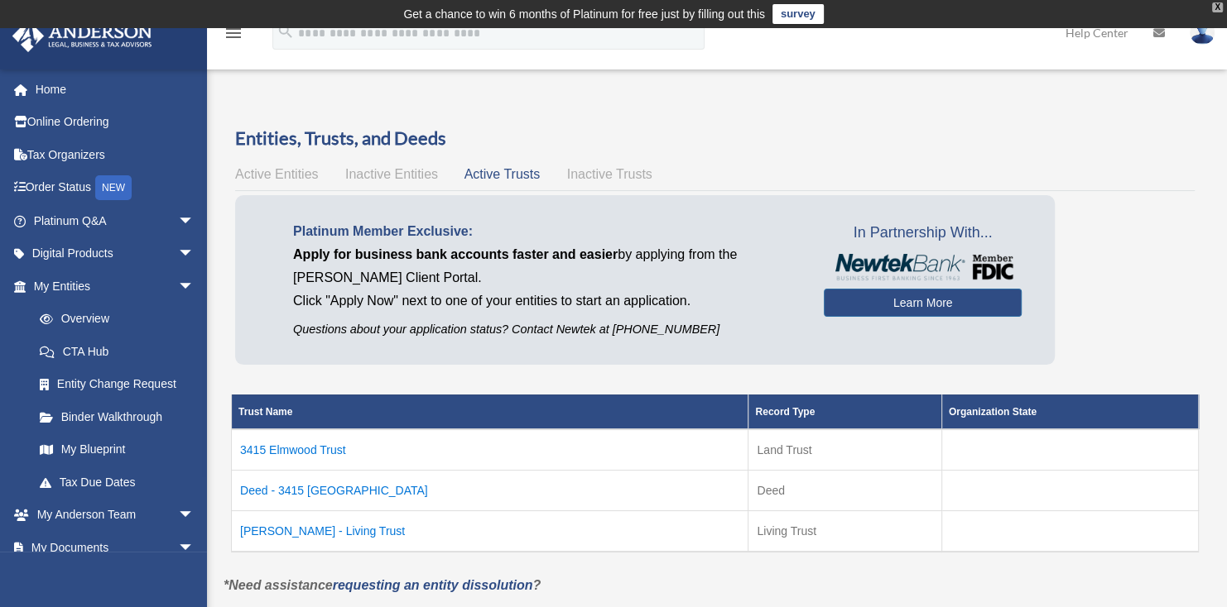
click at [1215, 6] on div "X" at bounding box center [1217, 7] width 11 height 10
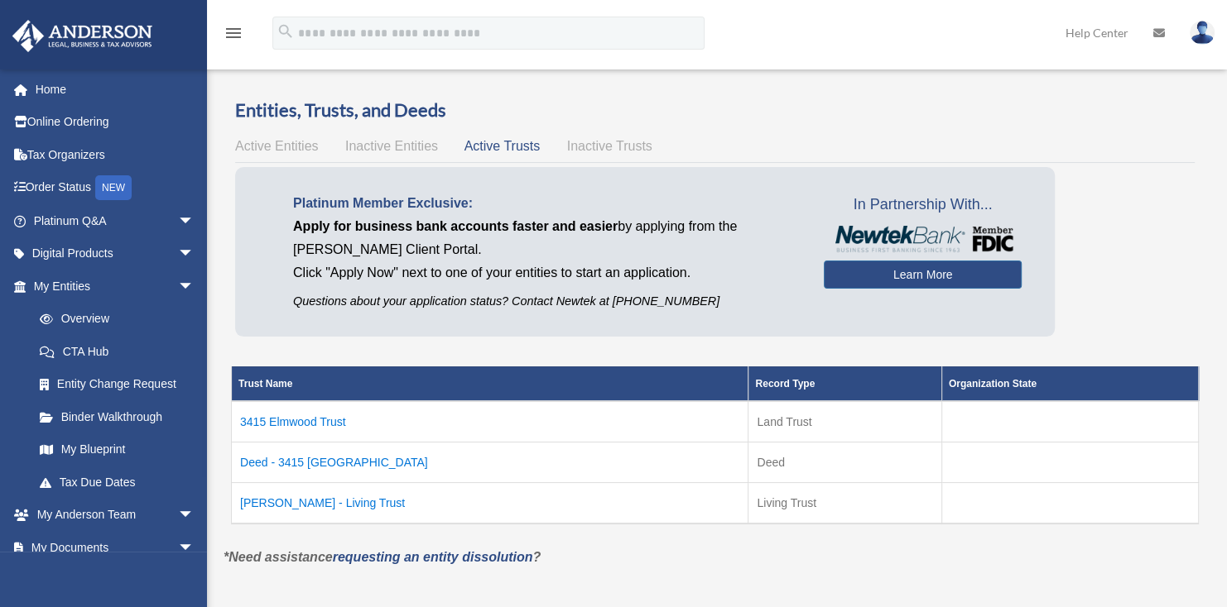
click at [620, 146] on span "Inactive Trusts" at bounding box center [609, 146] width 85 height 14
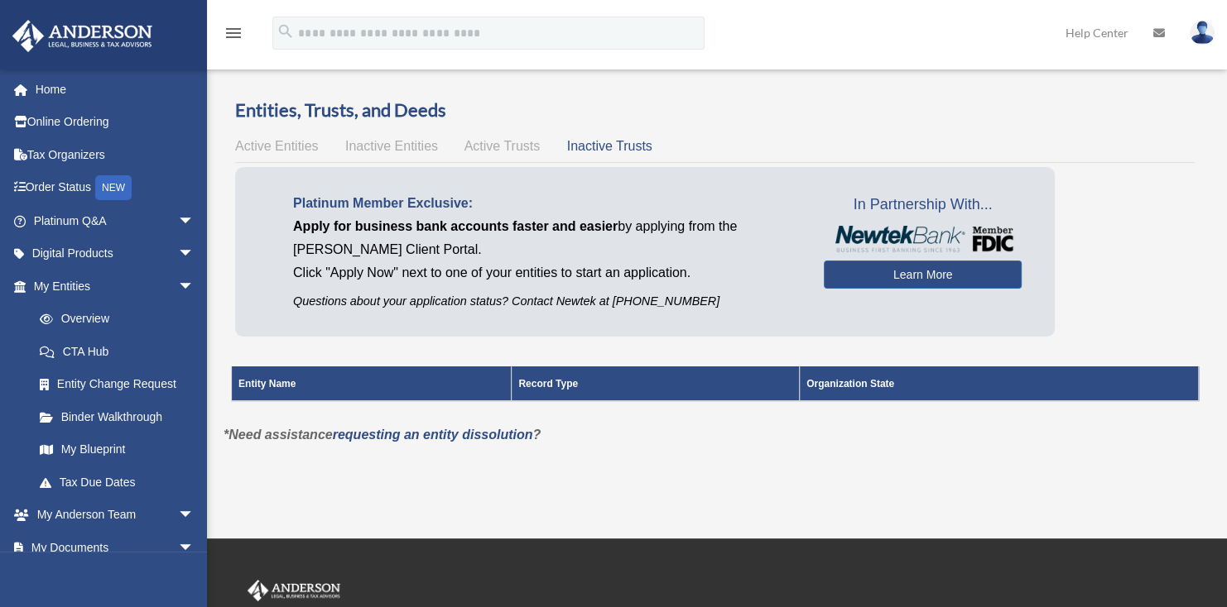
click at [505, 148] on span "Active Trusts" at bounding box center [502, 146] width 76 height 14
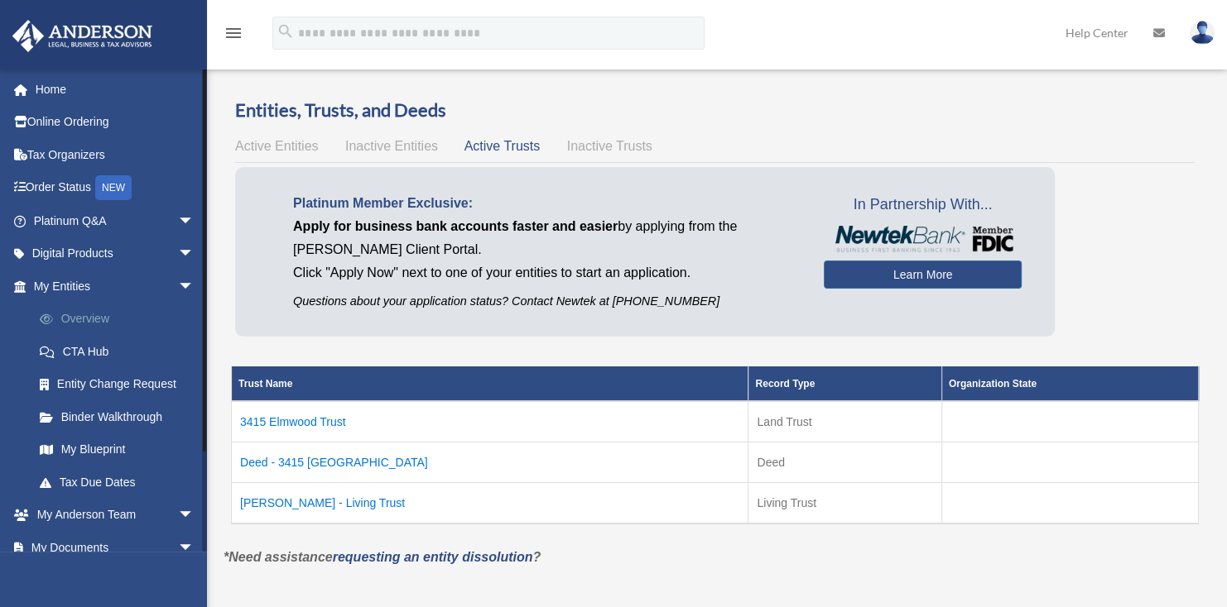
click at [108, 321] on link "Overview" at bounding box center [121, 319] width 196 height 33
click at [254, 141] on span "Active Entities" at bounding box center [276, 146] width 83 height 14
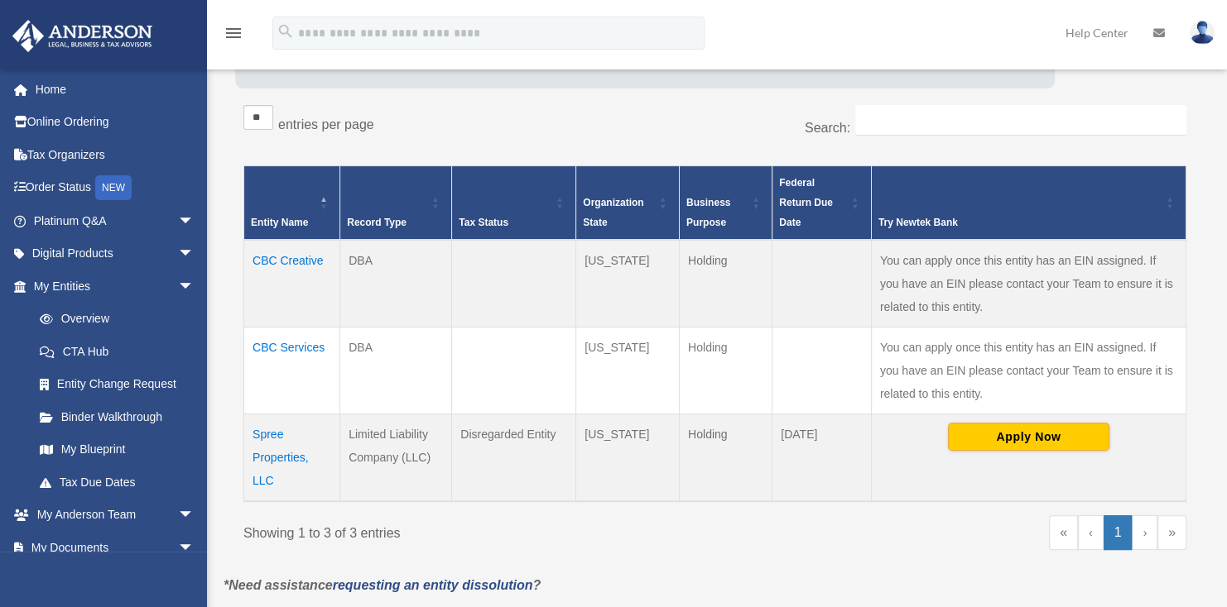
scroll to position [331, 0]
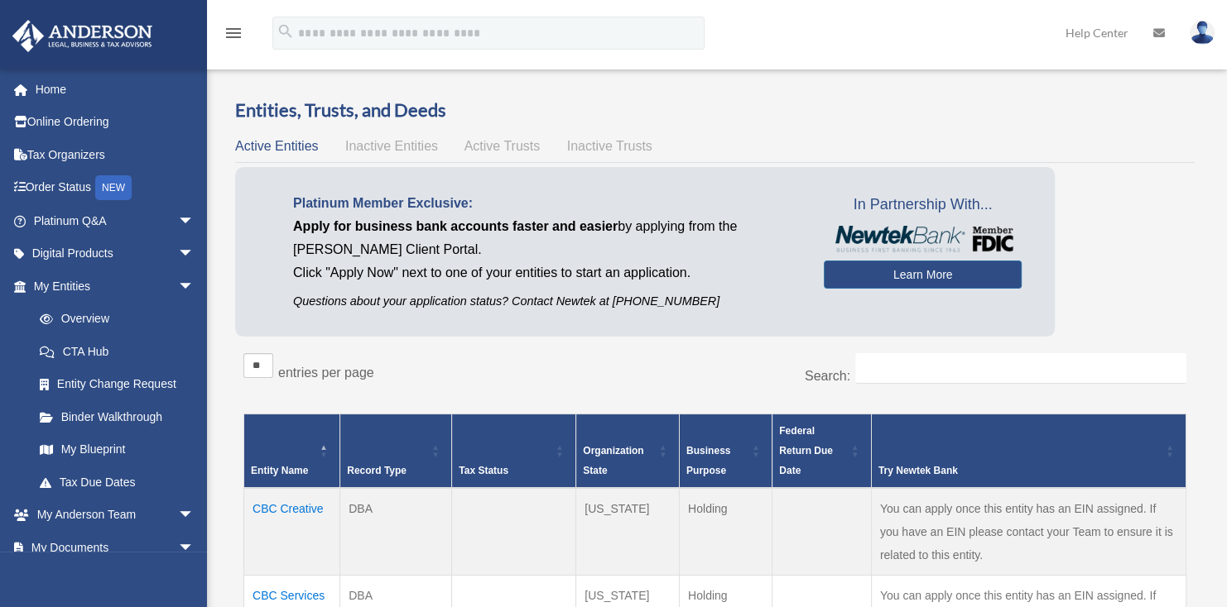
click at [89, 461] on link "My Blueprint" at bounding box center [117, 450] width 188 height 33
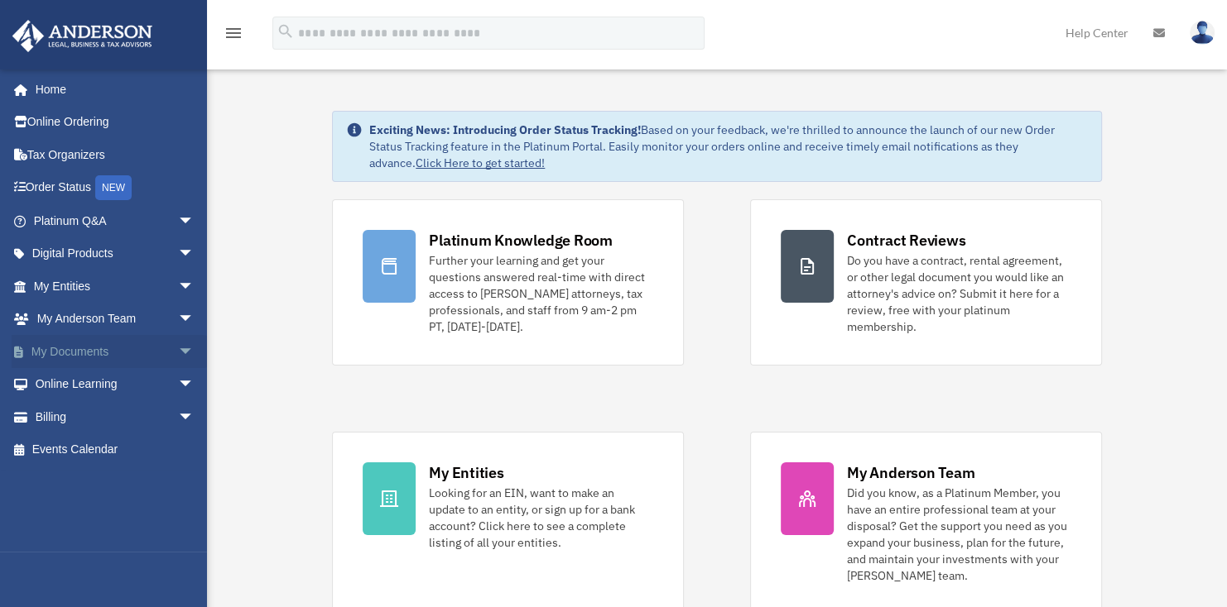
click at [178, 358] on span "arrow_drop_down" at bounding box center [194, 352] width 33 height 34
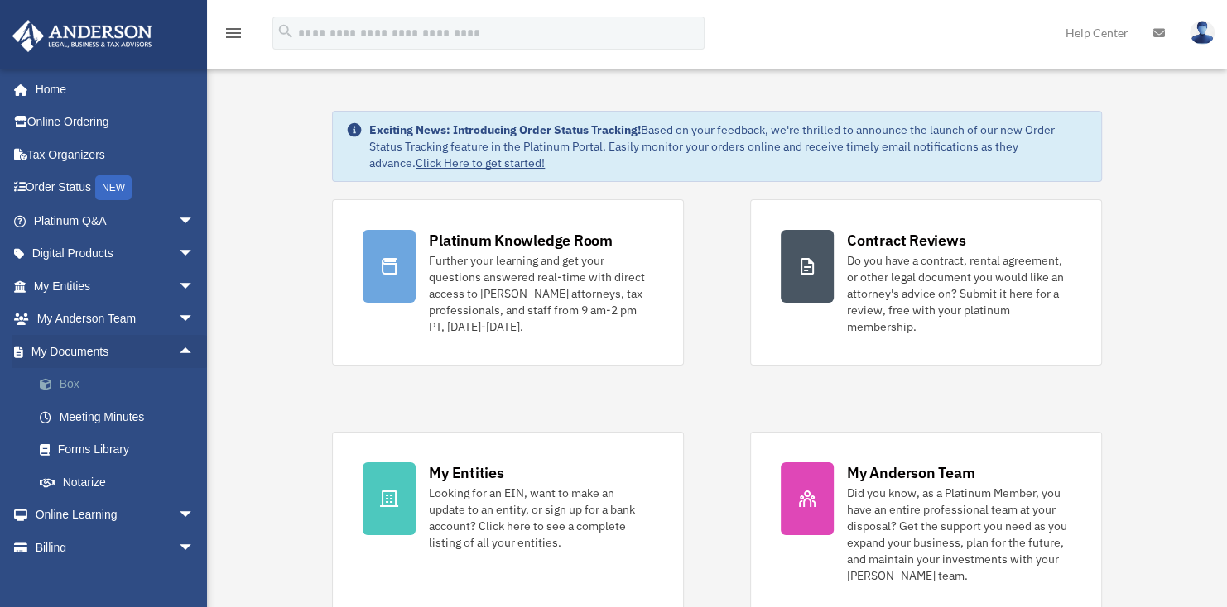
click at [62, 386] on link "Box" at bounding box center [121, 384] width 196 height 33
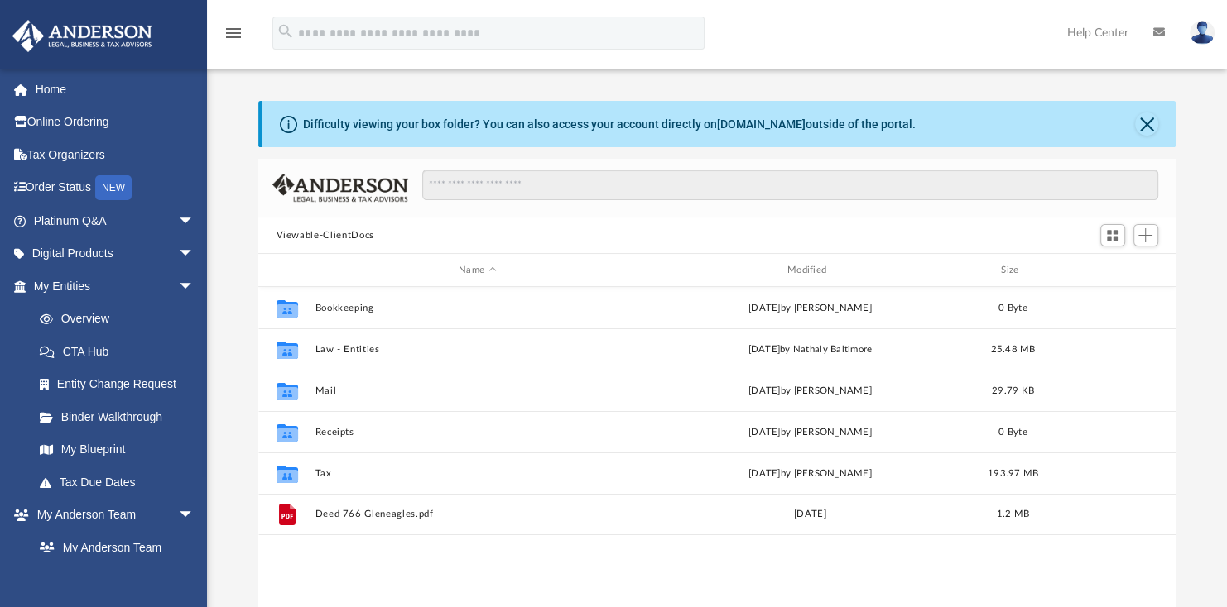
scroll to position [363, 904]
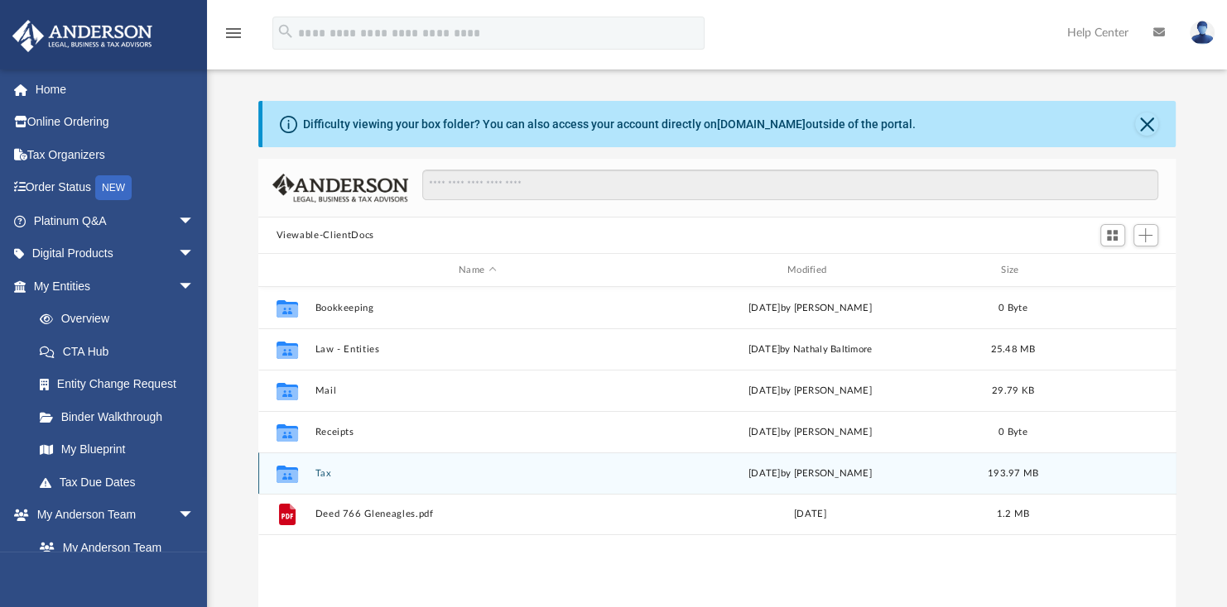
click at [329, 472] on button "Tax" at bounding box center [476, 473] width 325 height 11
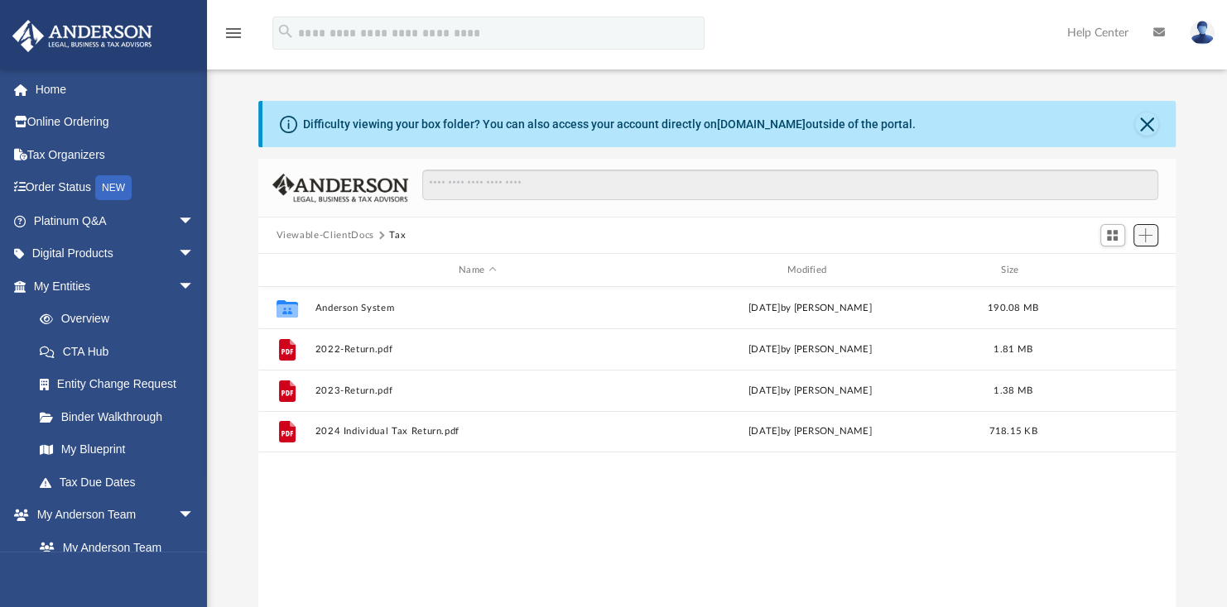
click at [1146, 242] on button "Add" at bounding box center [1145, 235] width 25 height 23
click at [1117, 268] on li "Upload" at bounding box center [1121, 267] width 53 height 17
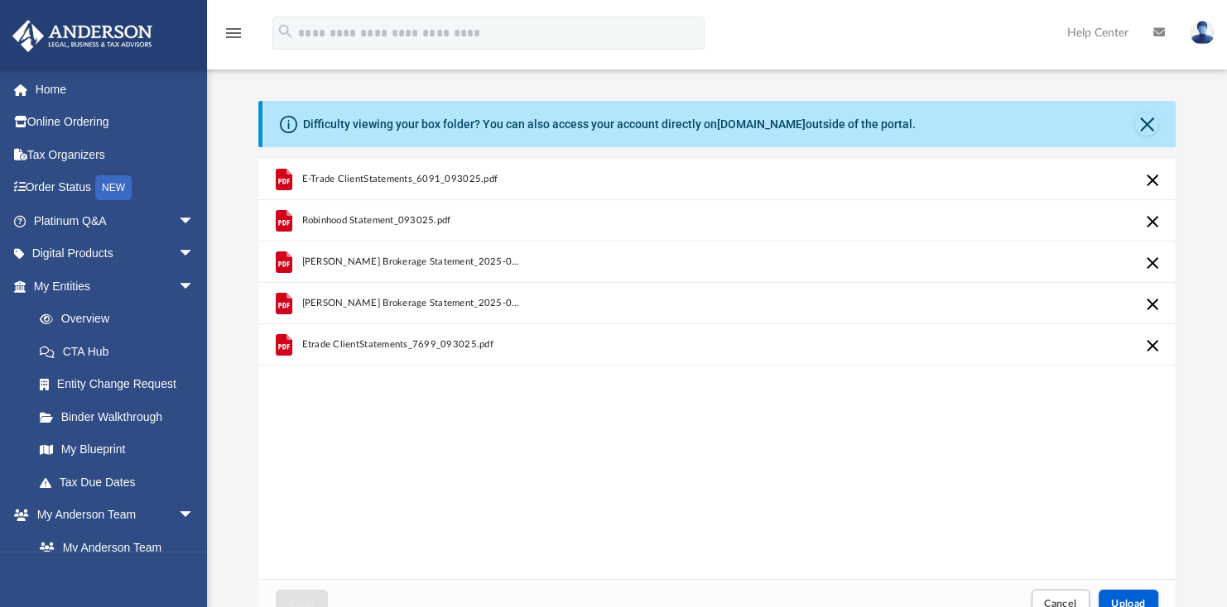
scroll to position [166, 0]
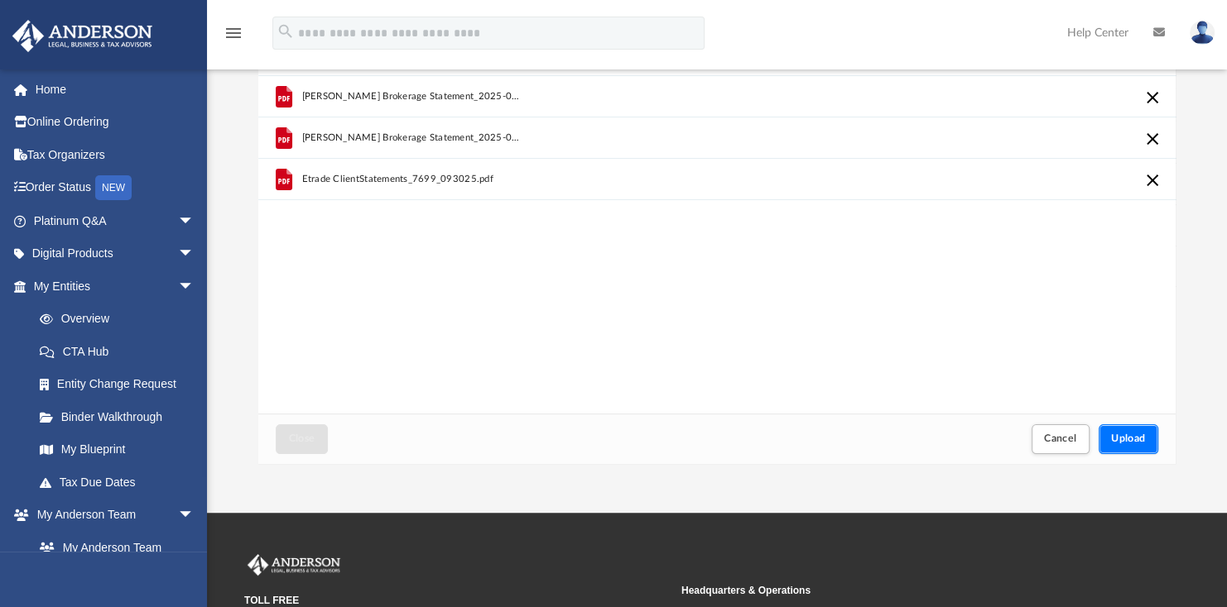
click at [1126, 441] on span "Upload" at bounding box center [1128, 439] width 35 height 10
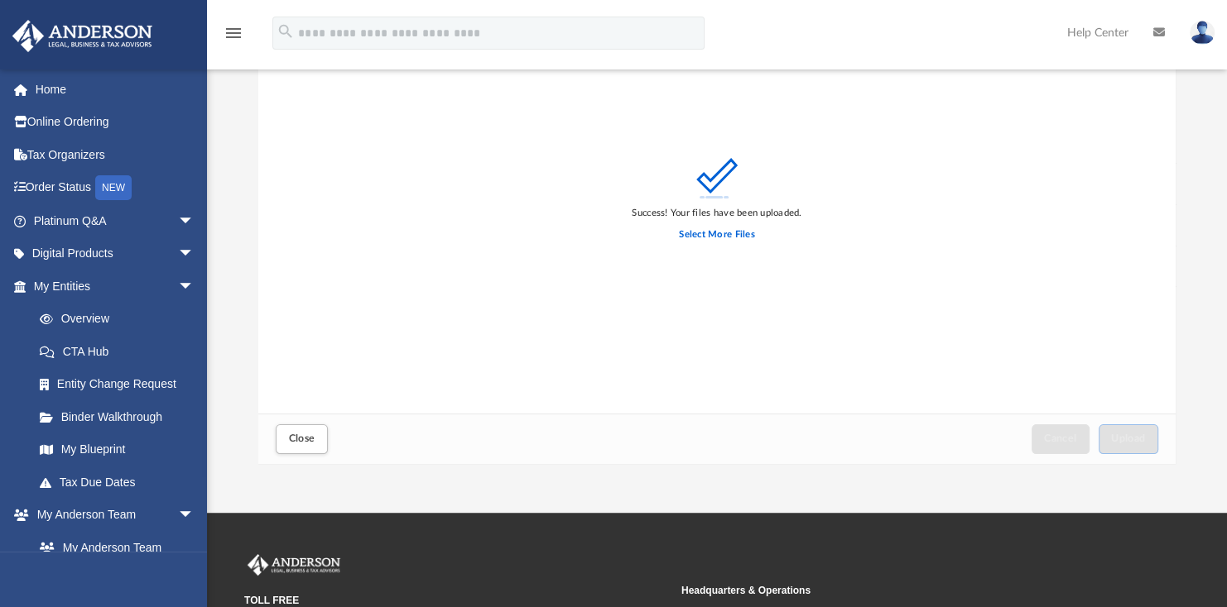
click at [809, 405] on div "Success! Your files have been uploaded. Select More Files" at bounding box center [717, 203] width 918 height 420
click at [714, 234] on label "Select More Files" at bounding box center [716, 235] width 75 height 15
click at [0, 0] on input "Select More Files" at bounding box center [0, 0] width 0 height 0
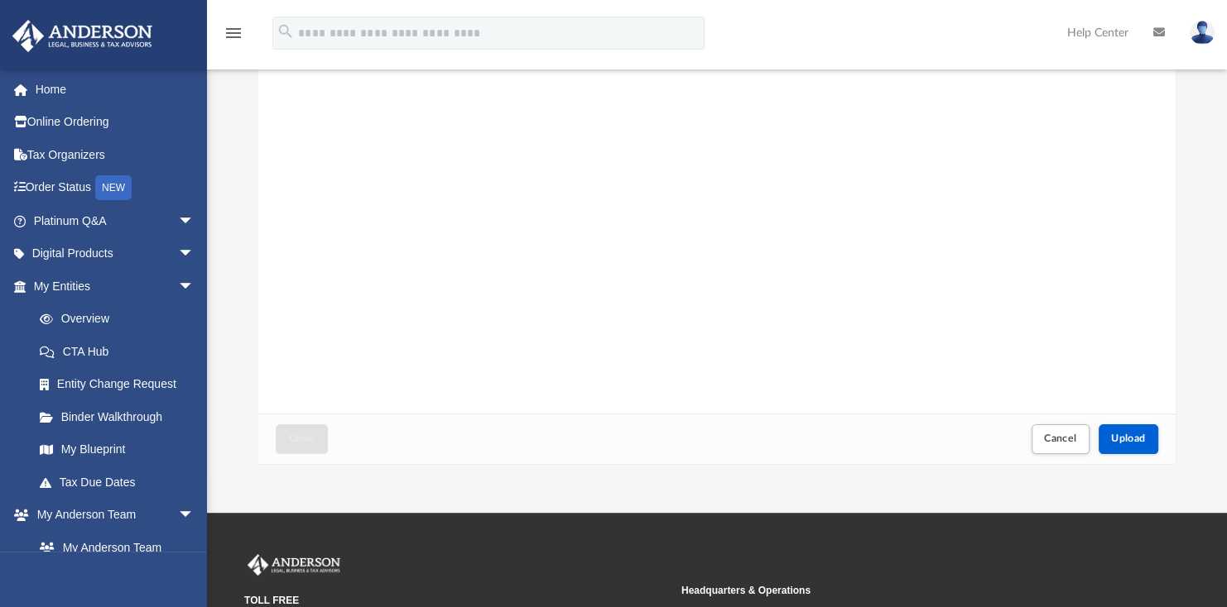
scroll to position [83, 0]
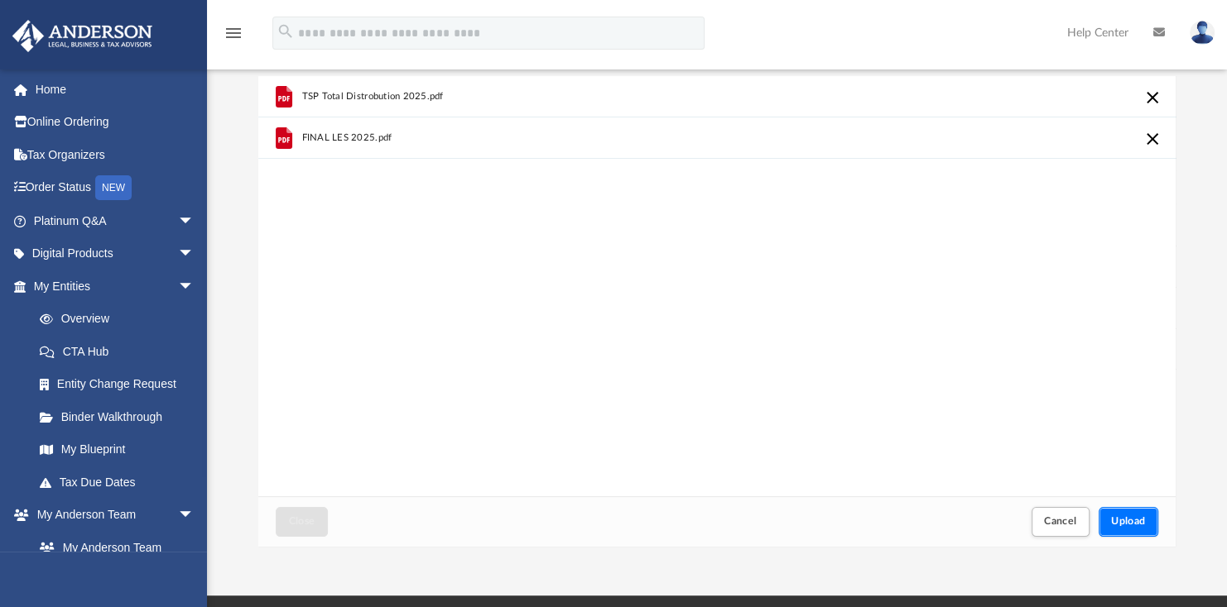
click at [1135, 519] on span "Upload" at bounding box center [1128, 521] width 35 height 10
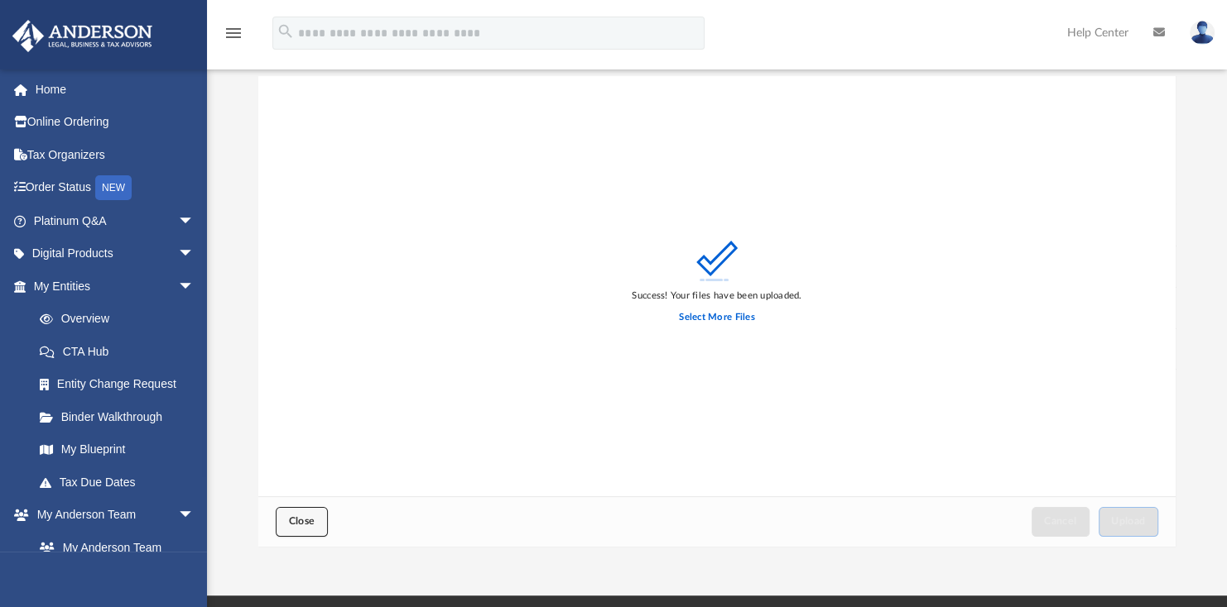
click at [310, 522] on span "Close" at bounding box center [301, 521] width 26 height 10
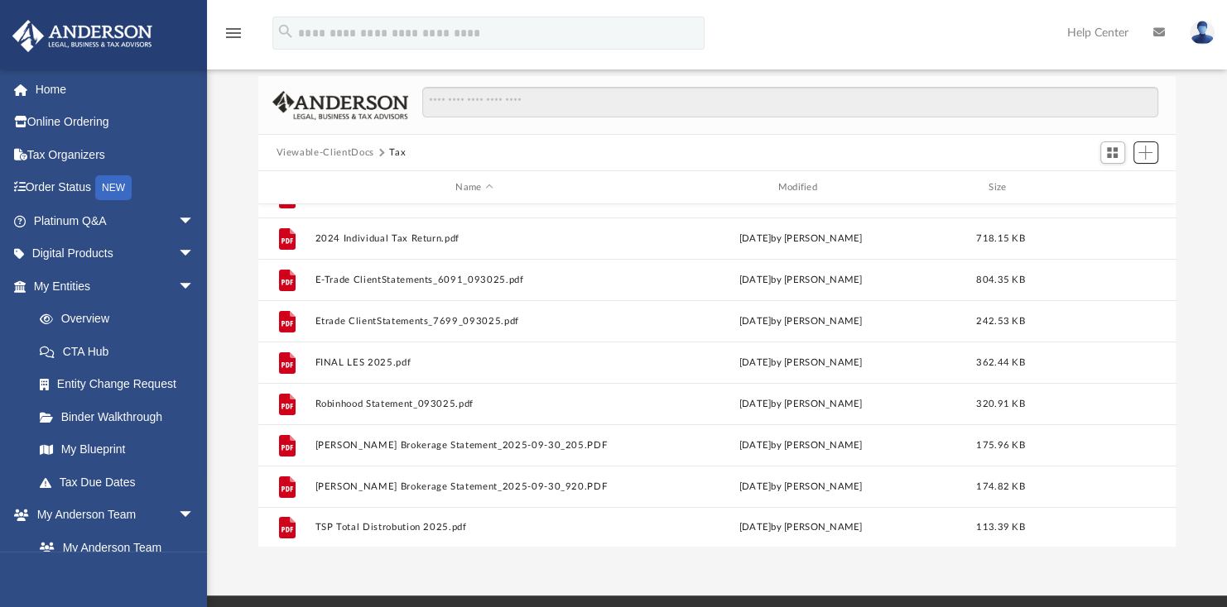
scroll to position [0, 0]
